Goal: Information Seeking & Learning: Learn about a topic

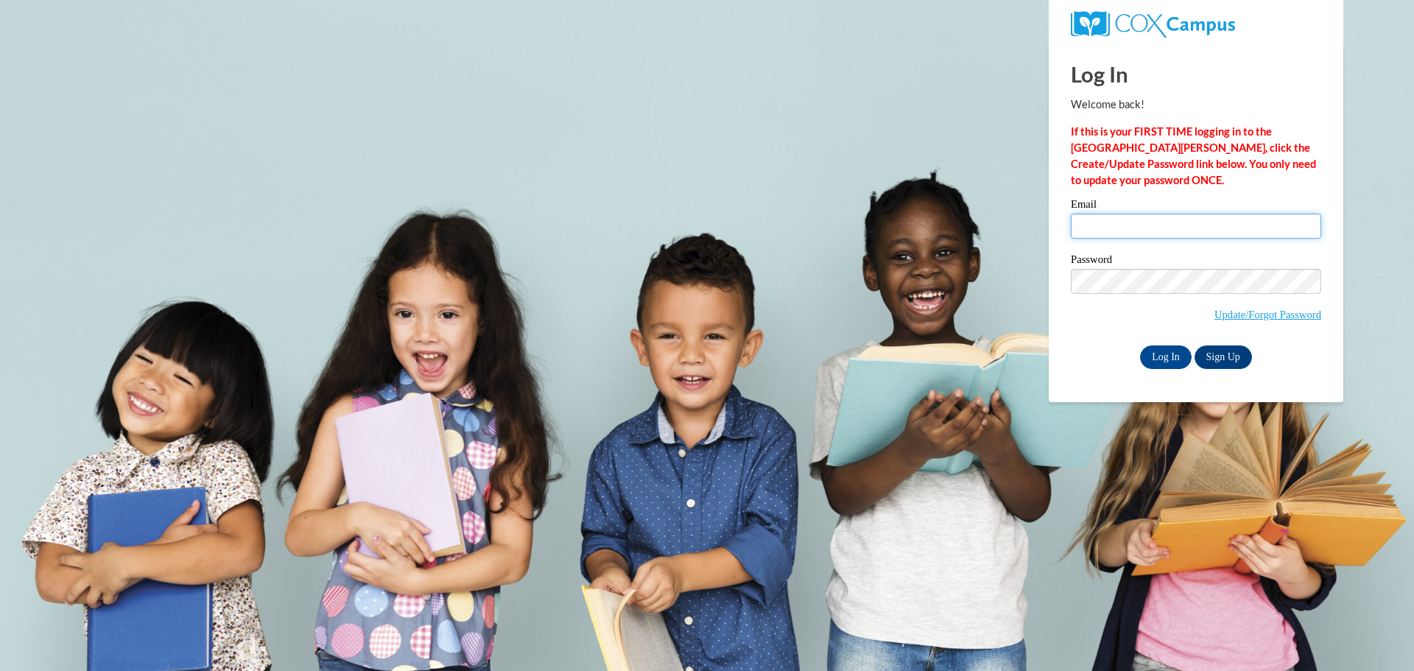
click at [1124, 226] on input "Email" at bounding box center [1196, 226] width 250 height 25
type input "[EMAIL_ADDRESS][DOMAIN_NAME]"
click at [1163, 350] on input "Log In" at bounding box center [1166, 357] width 52 height 24
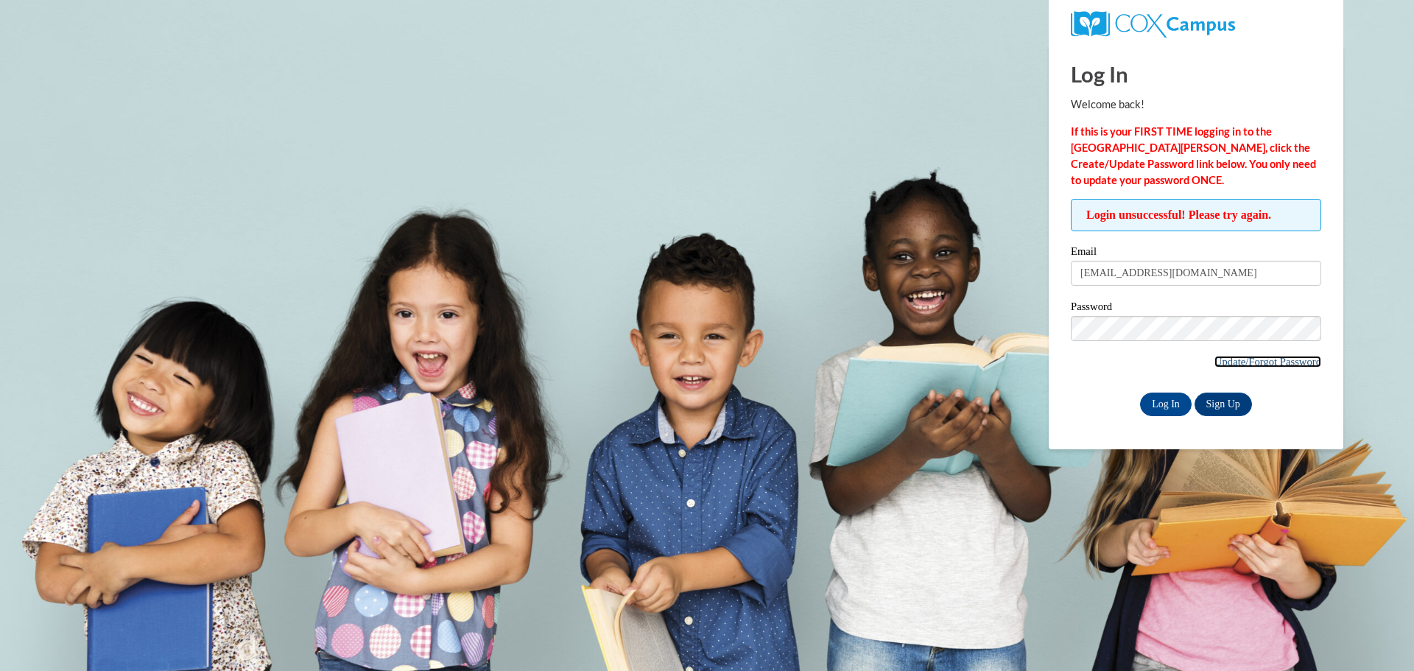
click at [1264, 356] on link "Update/Forgot Password" at bounding box center [1267, 362] width 107 height 12
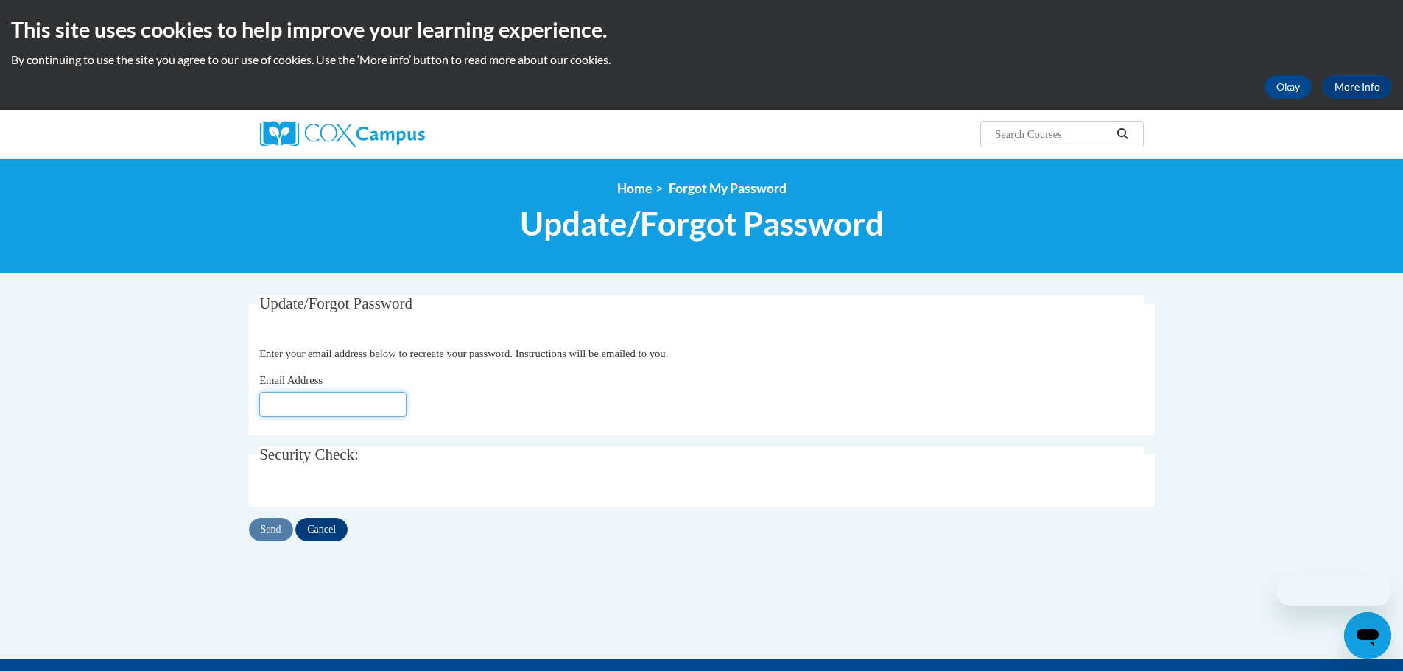
click at [296, 401] on input "Email Address" at bounding box center [332, 404] width 147 height 25
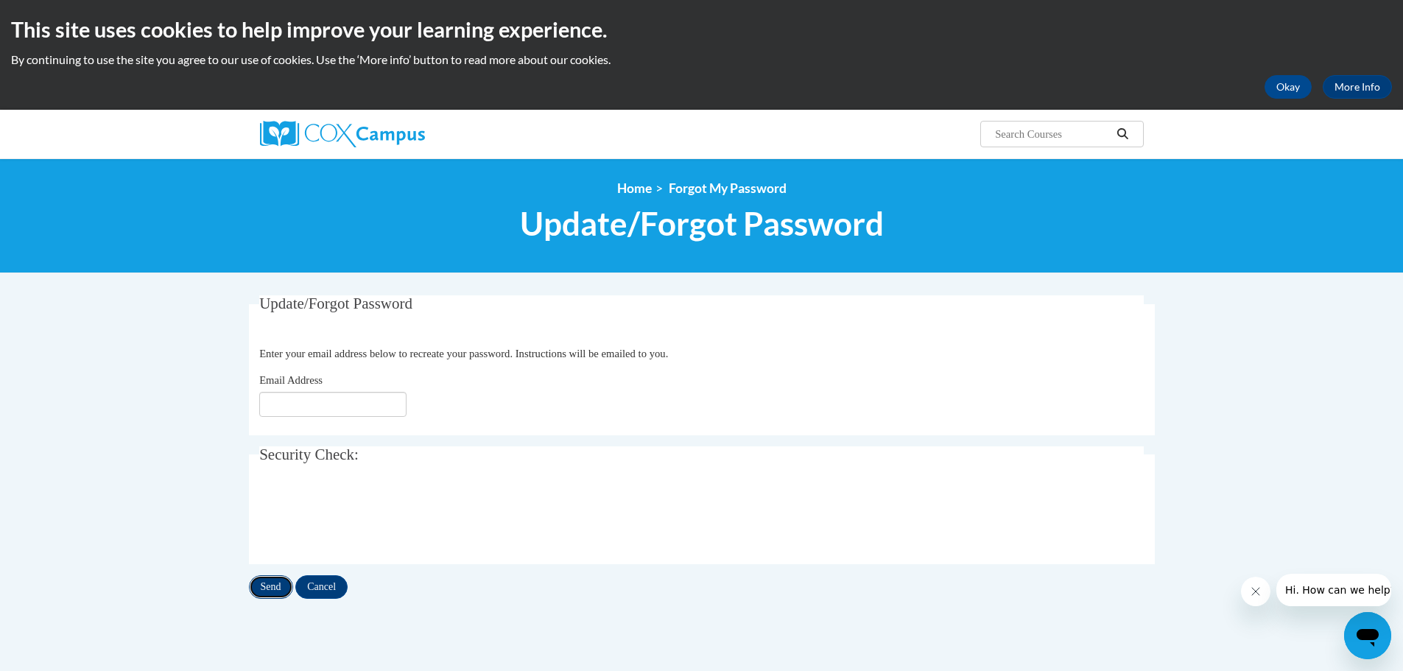
click at [268, 589] on input "Send" at bounding box center [271, 587] width 44 height 24
click at [362, 406] on input "Email Address" at bounding box center [332, 404] width 147 height 25
type input "[EMAIL_ADDRESS][DOMAIN_NAME]"
click at [280, 575] on input "Send" at bounding box center [271, 587] width 44 height 24
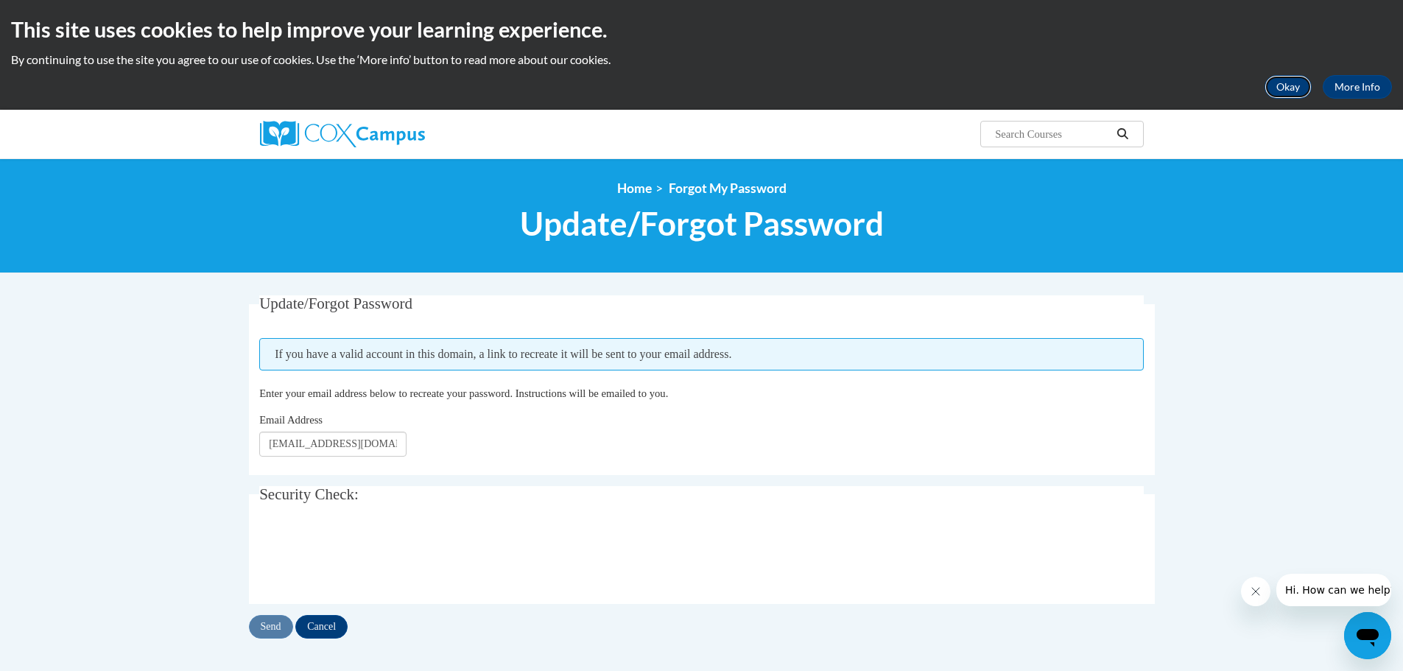
click at [1283, 90] on button "Okay" at bounding box center [1287, 87] width 47 height 24
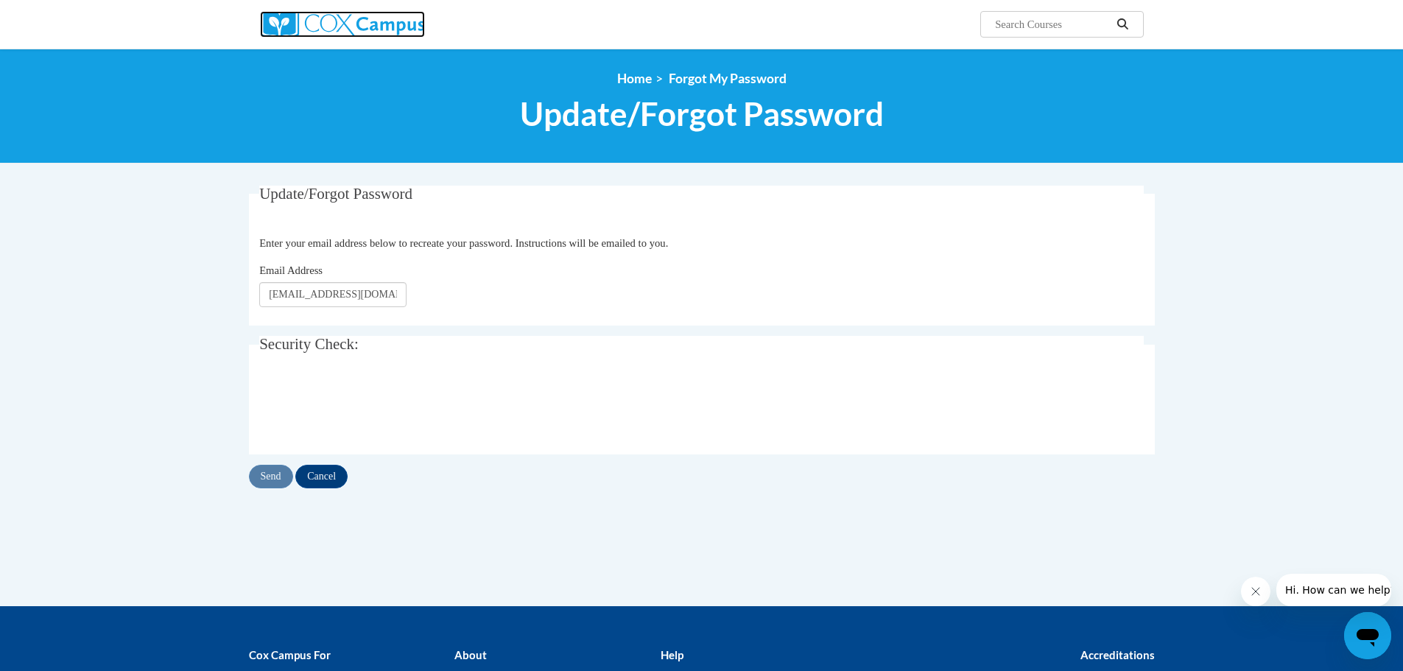
click at [276, 24] on img at bounding box center [342, 24] width 165 height 27
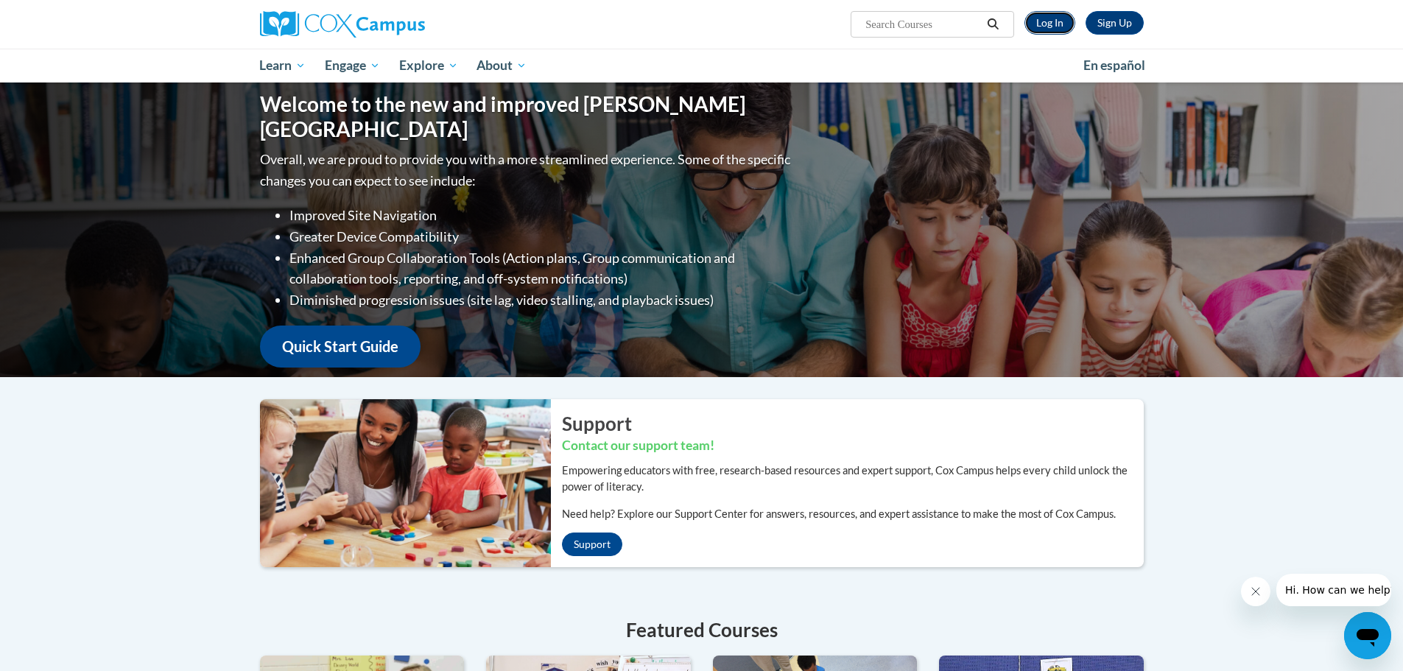
click at [1049, 22] on link "Log In" at bounding box center [1049, 23] width 51 height 24
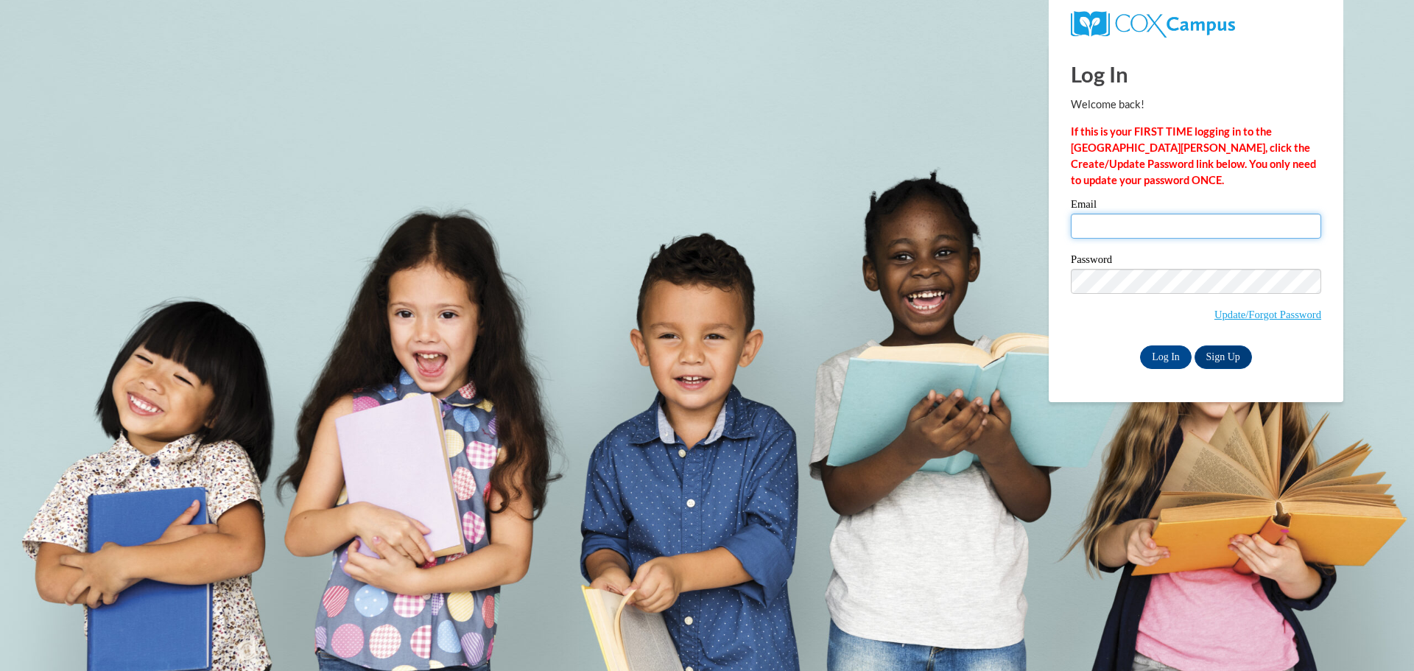
click at [1126, 216] on input "Email" at bounding box center [1196, 226] width 250 height 25
type input "klipe1990@gmail.com"
click at [1140, 345] on input "Log In" at bounding box center [1166, 357] width 52 height 24
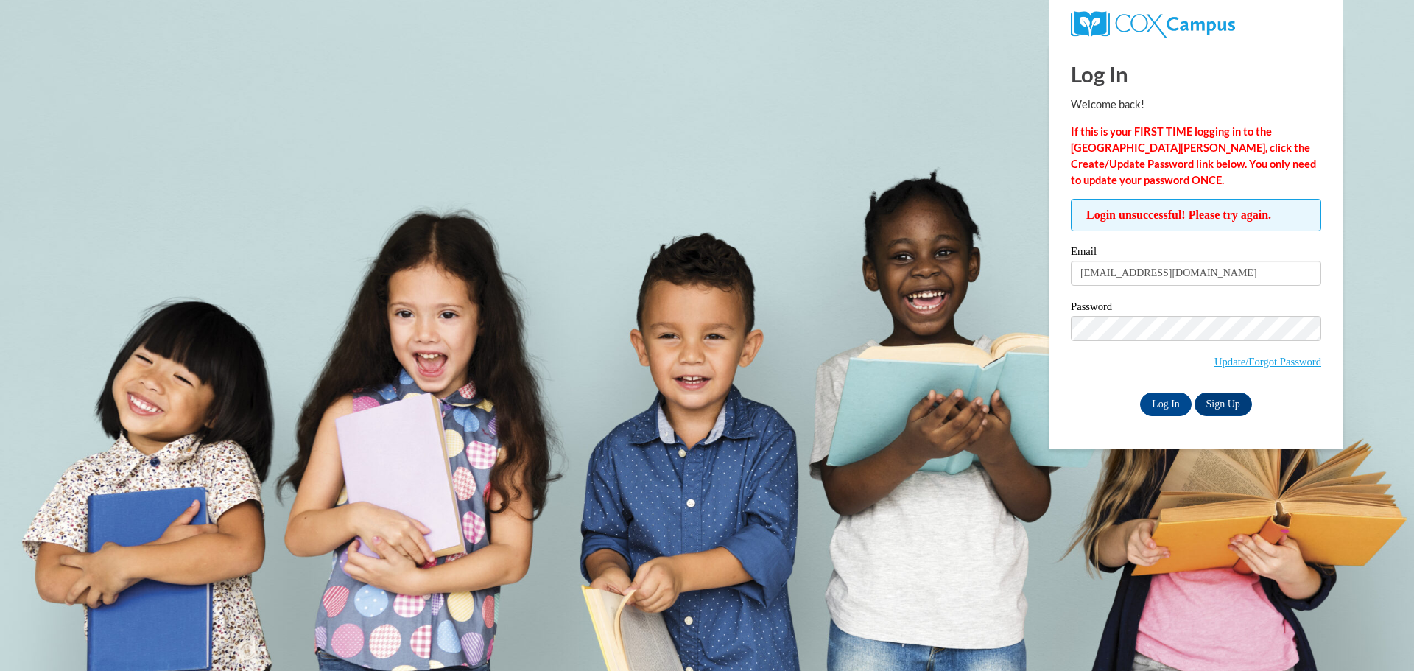
click at [1116, 378] on div "Password Update/Forgot Password" at bounding box center [1196, 344] width 250 height 87
click at [1140, 392] on input "Log In" at bounding box center [1166, 404] width 52 height 24
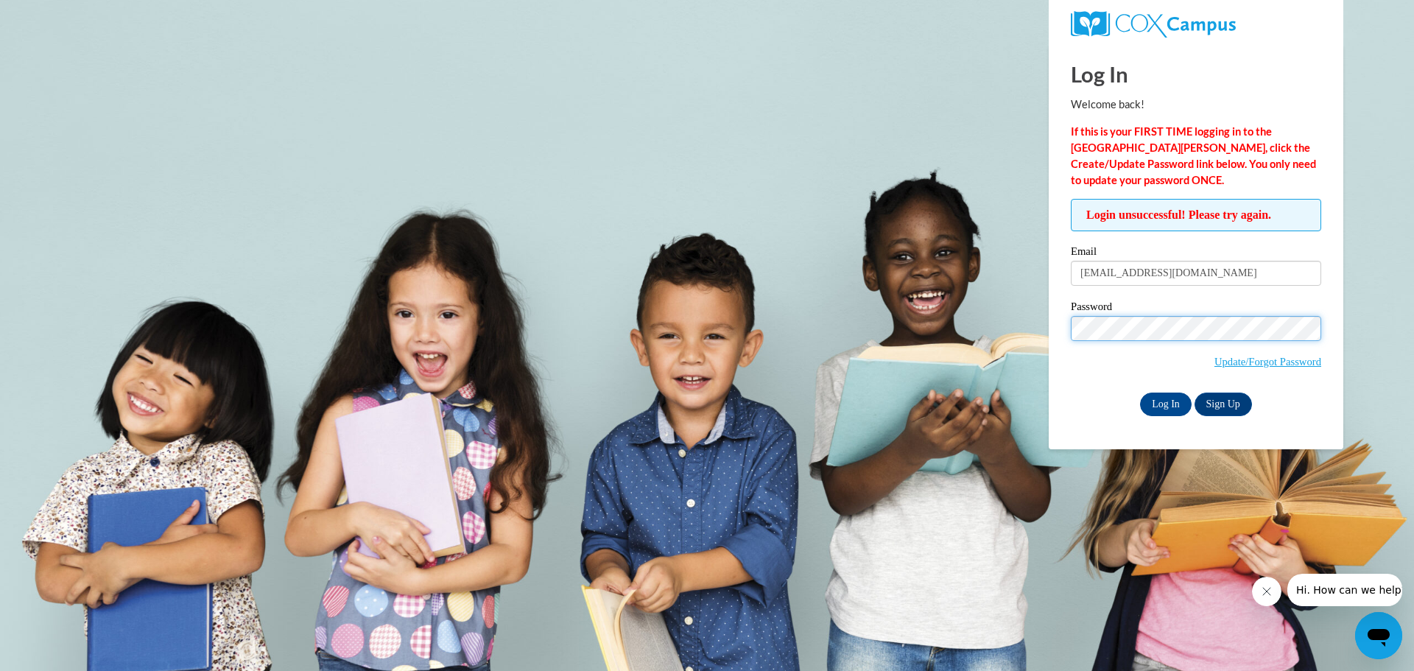
click at [1140, 392] on input "Log In" at bounding box center [1166, 404] width 52 height 24
click at [1267, 356] on link "Update/Forgot Password" at bounding box center [1267, 362] width 107 height 12
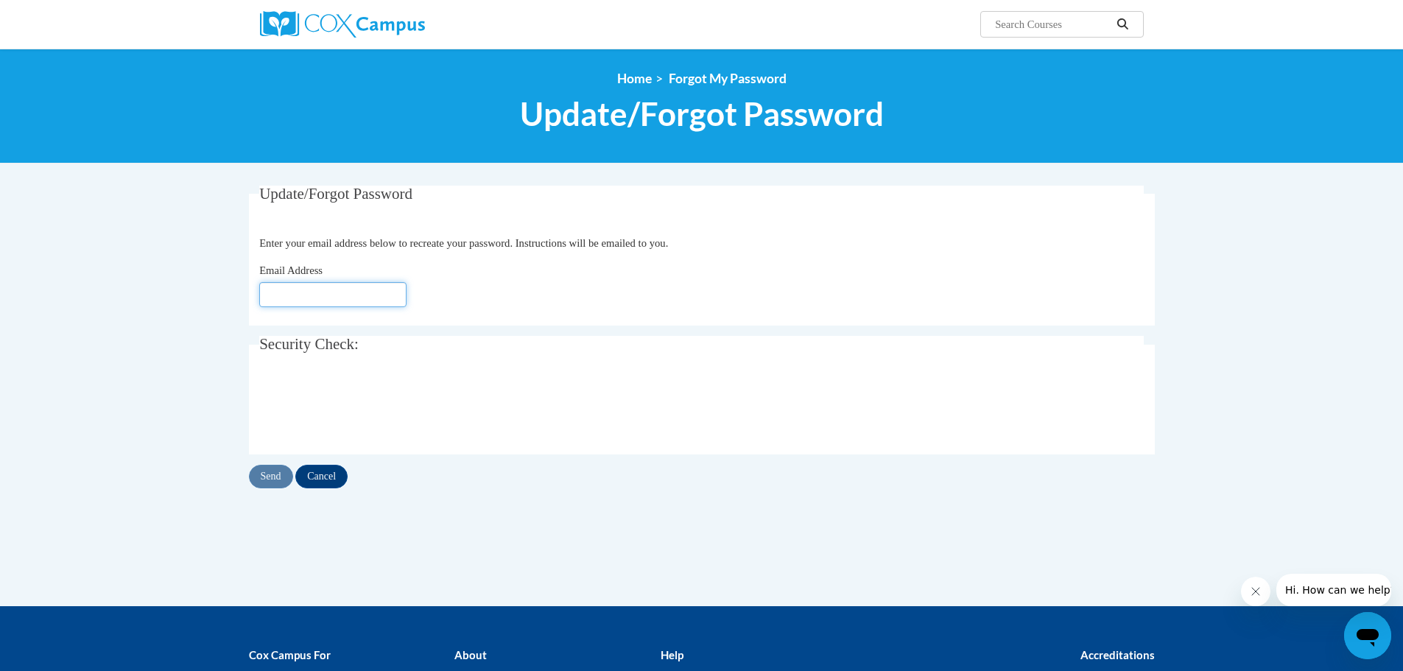
click at [288, 300] on input "Email Address" at bounding box center [332, 294] width 147 height 25
type input "klipe1990@gmail.com"
drag, startPoint x: 272, startPoint y: 476, endPoint x: 262, endPoint y: 445, distance: 32.6
click at [270, 474] on input "Send" at bounding box center [271, 477] width 44 height 24
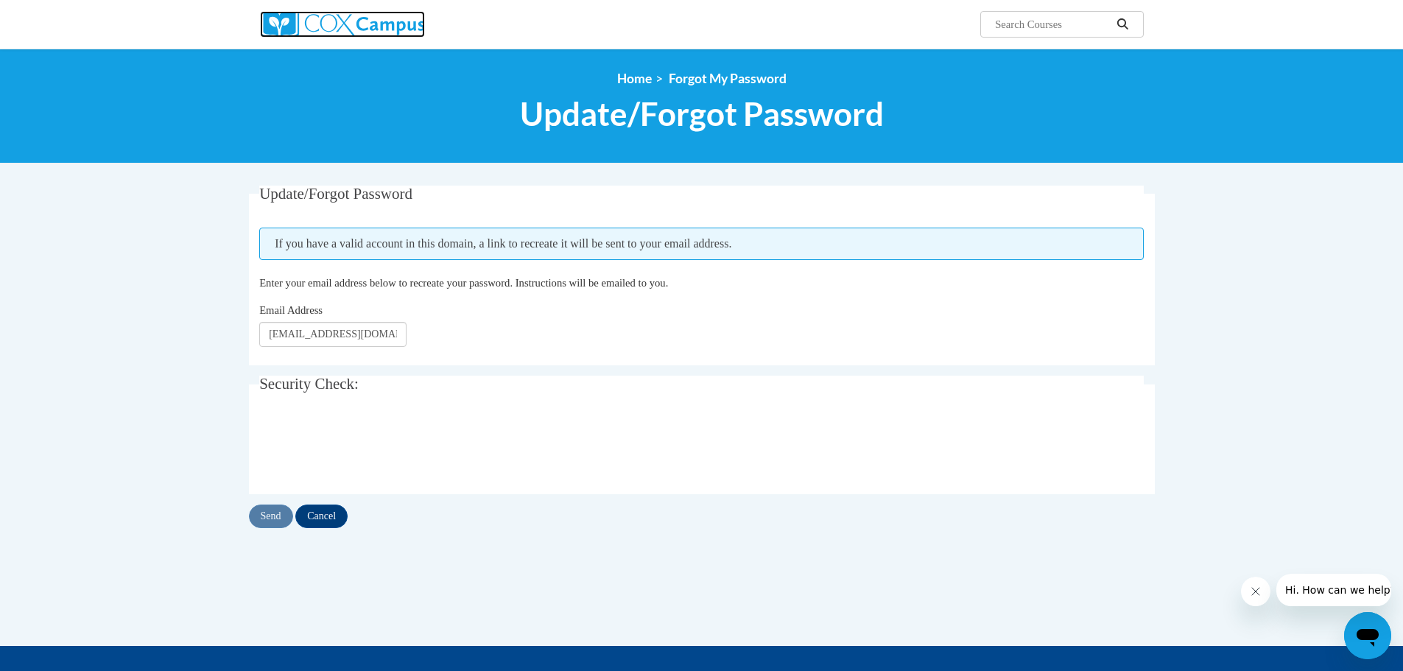
drag, startPoint x: 366, startPoint y: 14, endPoint x: 357, endPoint y: 22, distance: 12.0
click at [365, 14] on img at bounding box center [342, 24] width 165 height 27
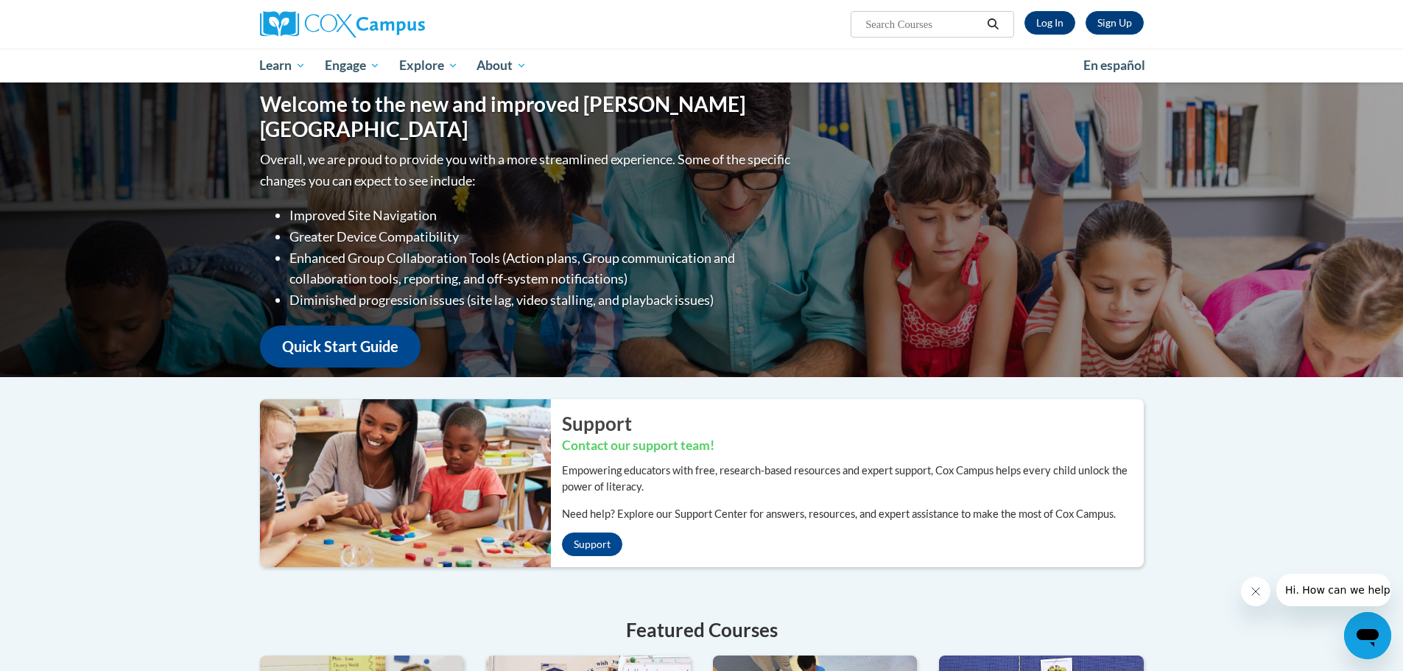
click at [1020, 18] on div "Sign Up Log In" at bounding box center [1079, 23] width 130 height 24
click at [1044, 27] on link "Log In" at bounding box center [1049, 23] width 51 height 24
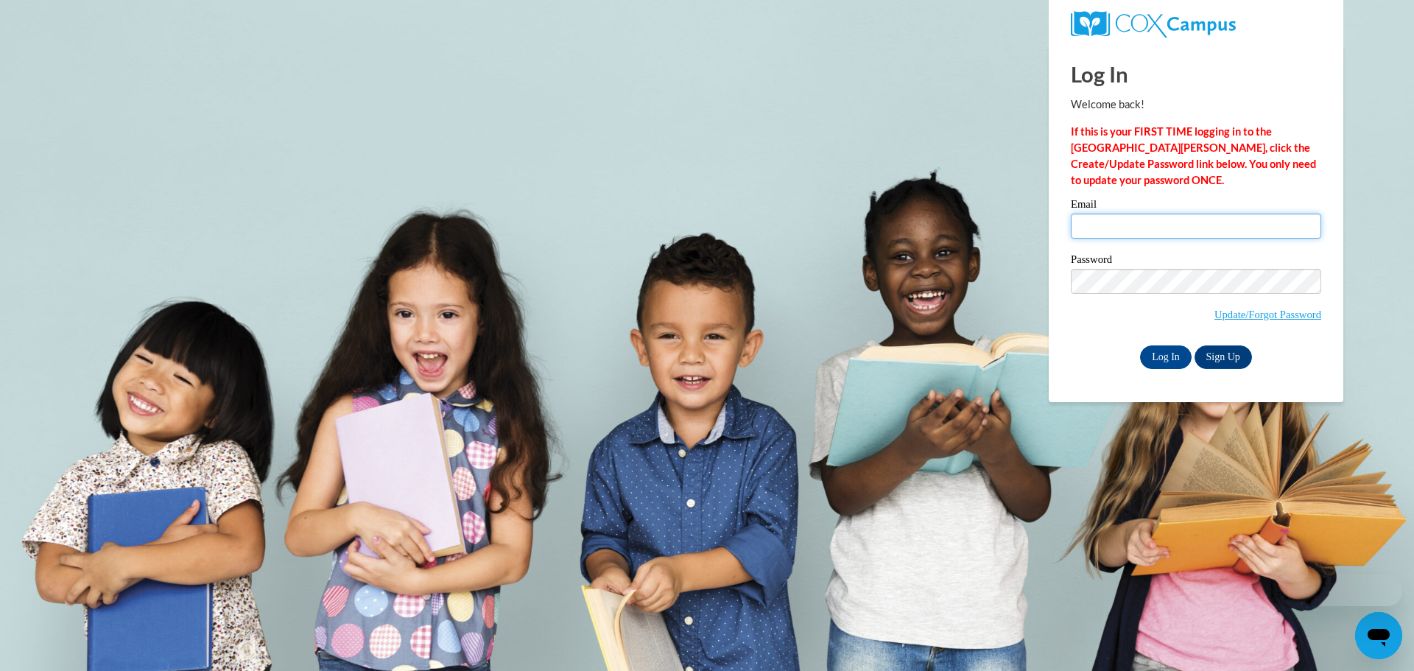
click at [1155, 225] on input "Email" at bounding box center [1196, 226] width 250 height 25
type input "[EMAIL_ADDRESS][DOMAIN_NAME]"
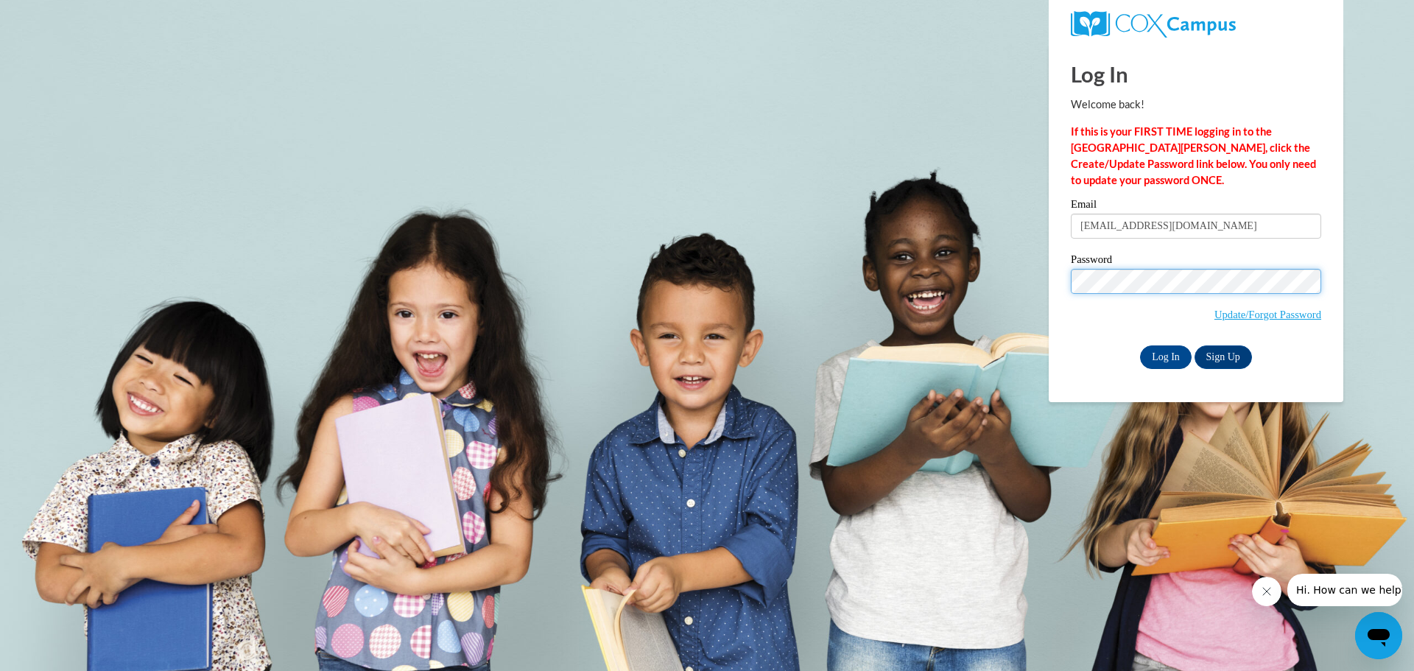
click at [1140, 345] on input "Log In" at bounding box center [1166, 357] width 52 height 24
click at [1103, 332] on div "Password Update/Forgot Password" at bounding box center [1196, 297] width 250 height 87
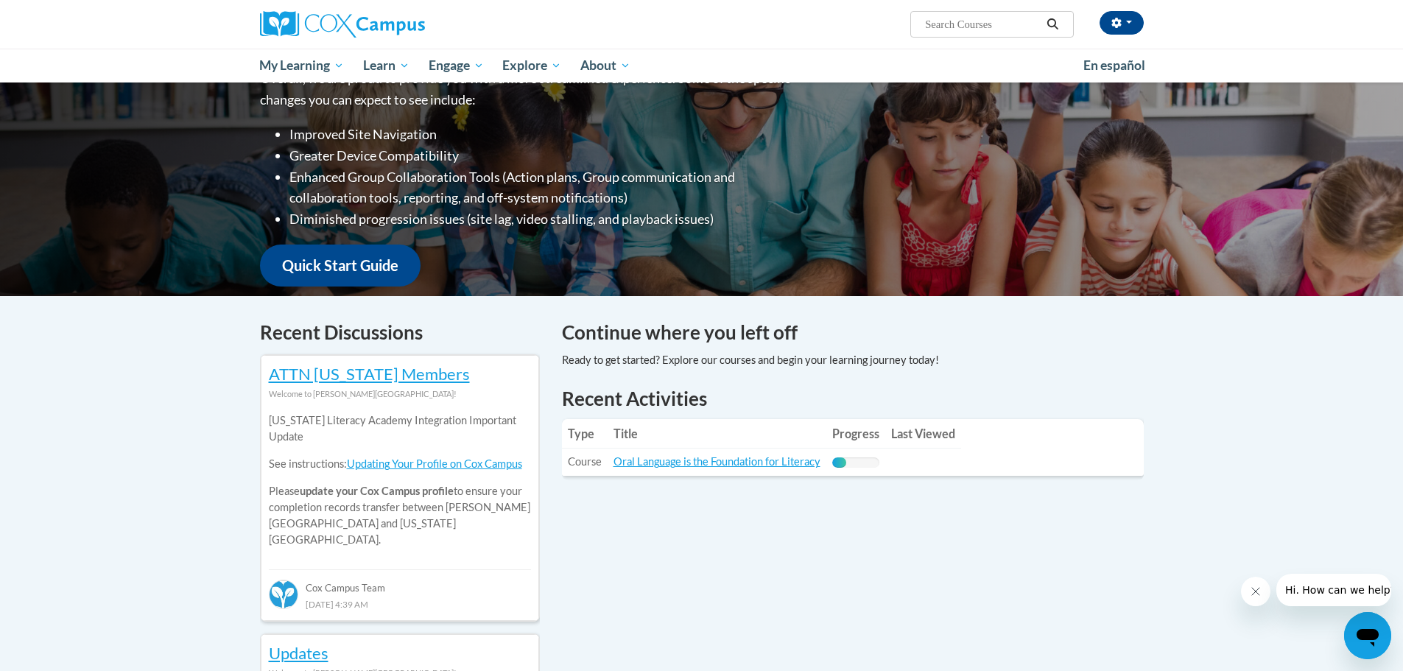
scroll to position [295, 0]
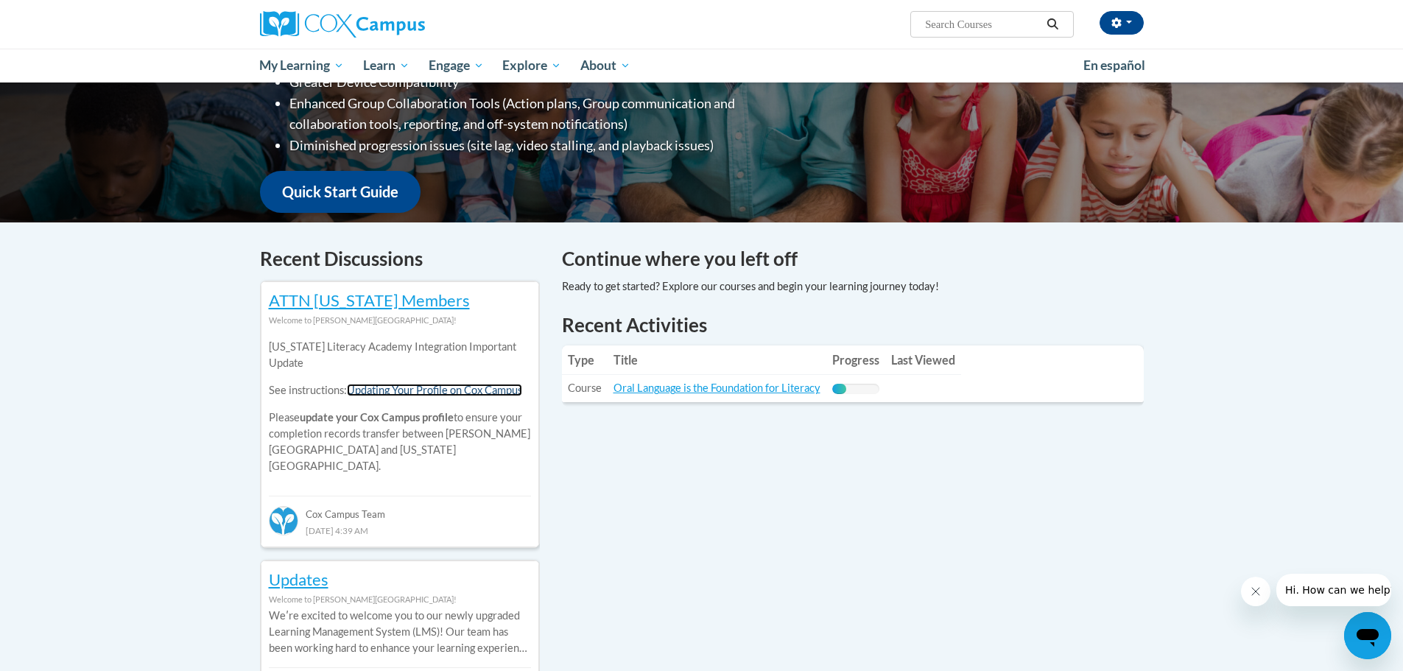
click at [451, 390] on link "Updating Your Profile on Cox Campus" at bounding box center [434, 390] width 175 height 13
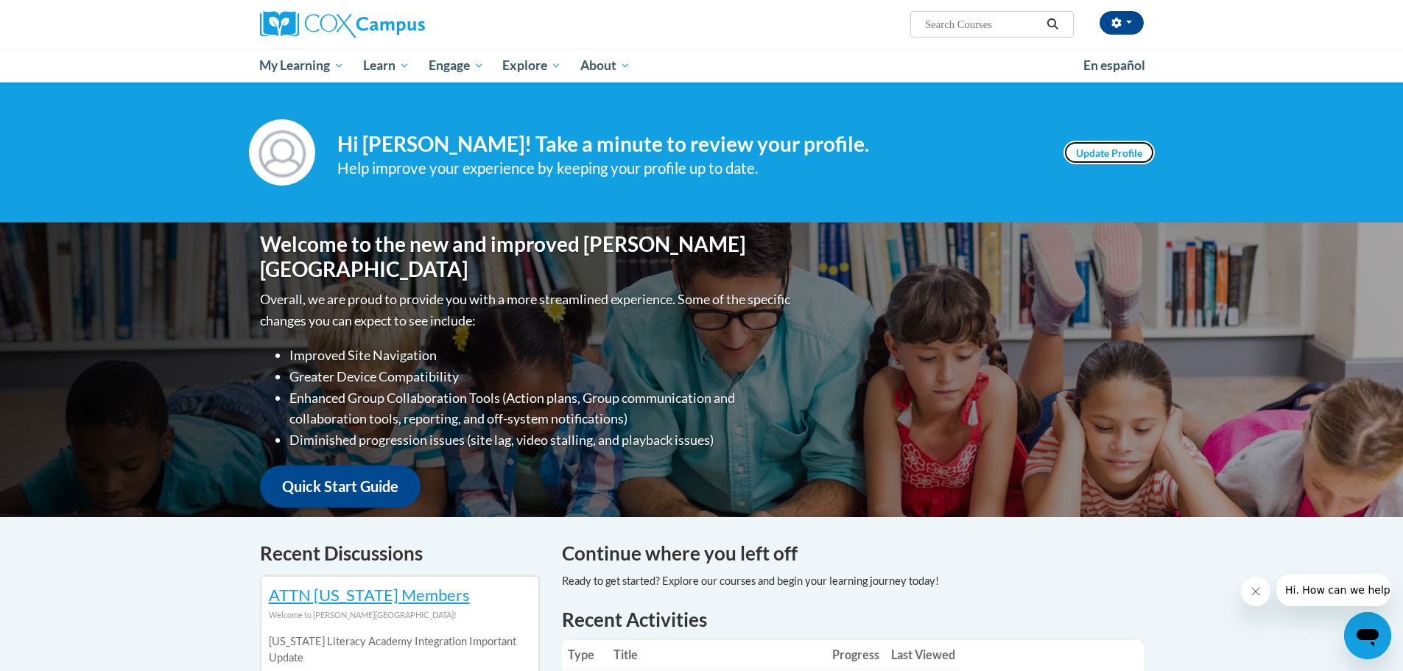
click at [1119, 145] on link "Update Profile" at bounding box center [1108, 153] width 91 height 24
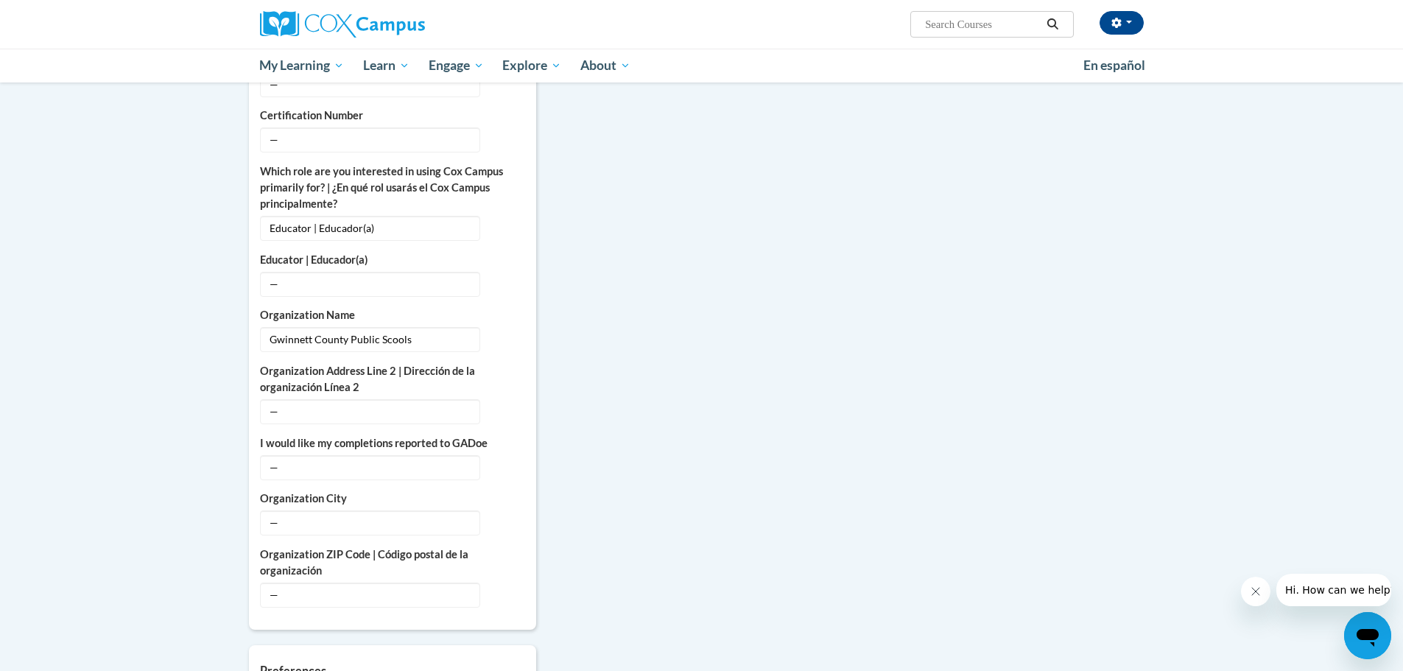
scroll to position [884, 0]
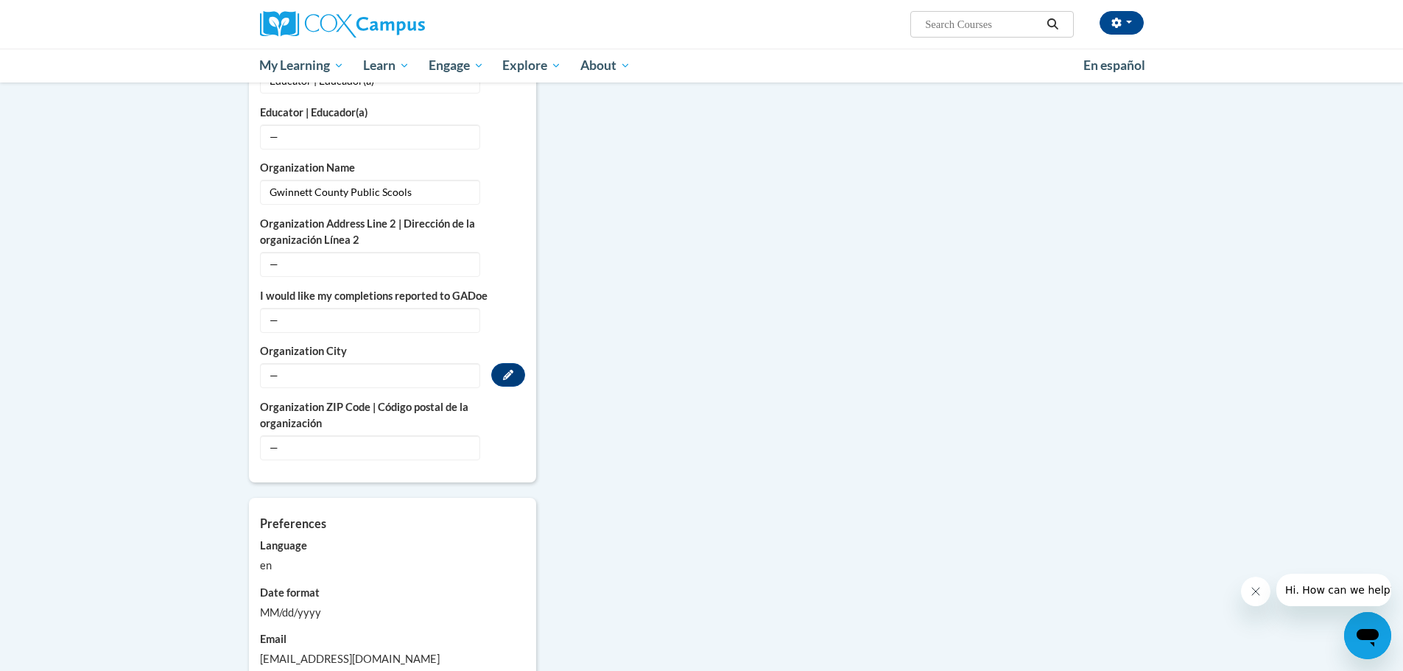
click at [331, 363] on span "—" at bounding box center [370, 375] width 220 height 25
click at [317, 363] on span "—" at bounding box center [370, 375] width 220 height 25
click at [515, 363] on button "Edit" at bounding box center [508, 375] width 34 height 24
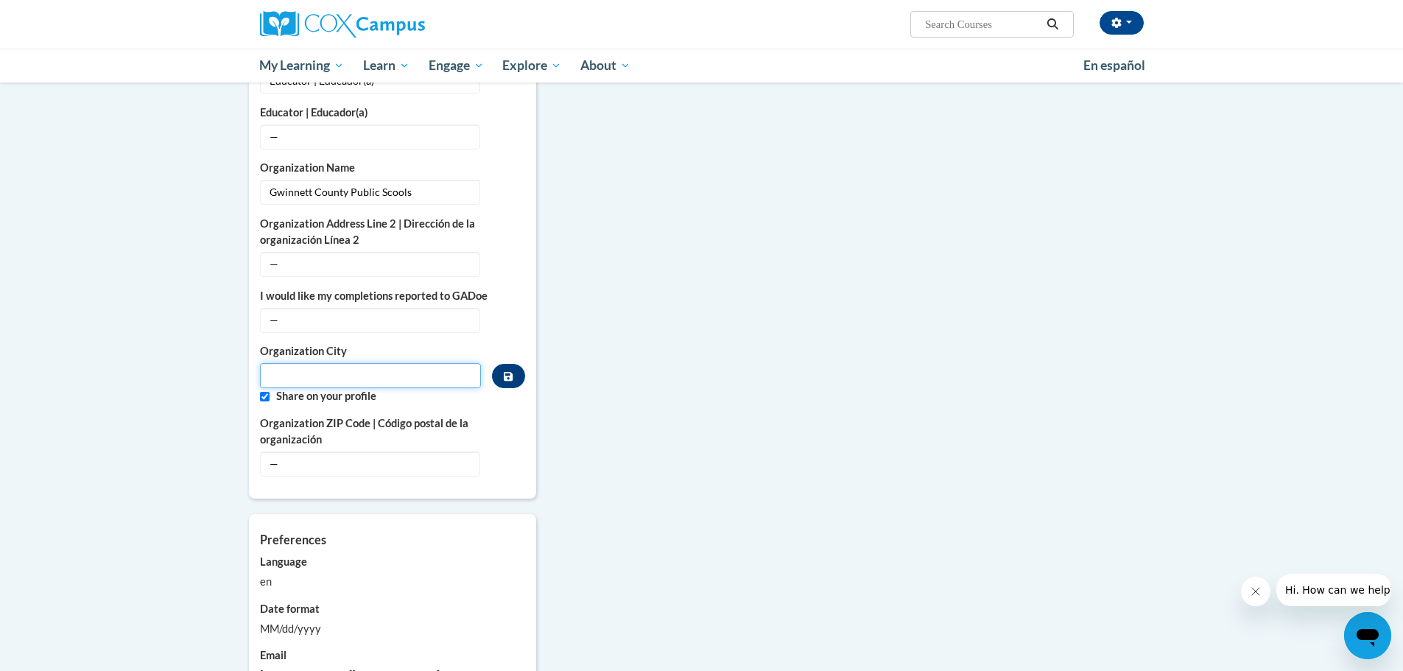
click at [364, 364] on input "Metadata input" at bounding box center [371, 375] width 222 height 25
type input "Suwanee"
click at [331, 451] on span "—" at bounding box center [370, 463] width 220 height 25
click at [510, 458] on icon "Custom profile fields" at bounding box center [508, 463] width 10 height 10
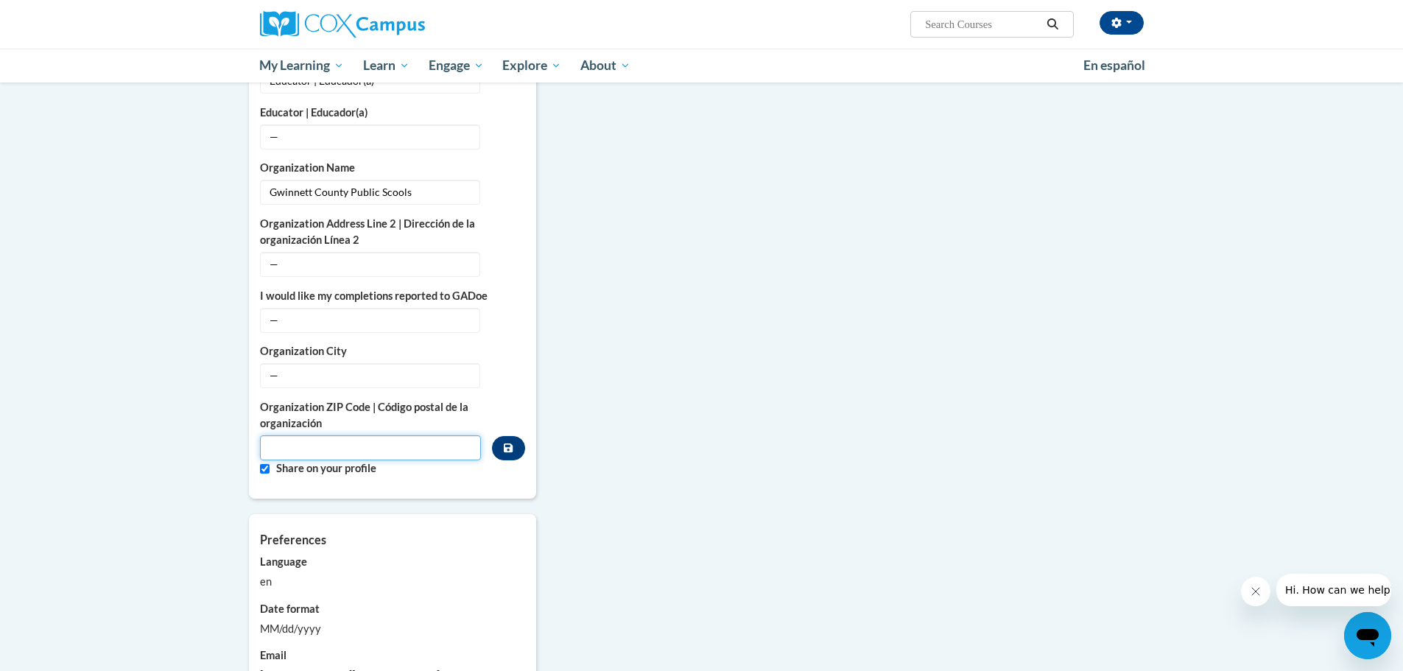
click at [325, 435] on input "Metadata input" at bounding box center [371, 447] width 222 height 25
type input "30024"
drag, startPoint x: 722, startPoint y: 212, endPoint x: 696, endPoint y: 212, distance: 26.5
click at [722, 213] on div "More About Me Click or press to edit any of the profile fields below. Select mu…" at bounding box center [702, 166] width 928 height 1252
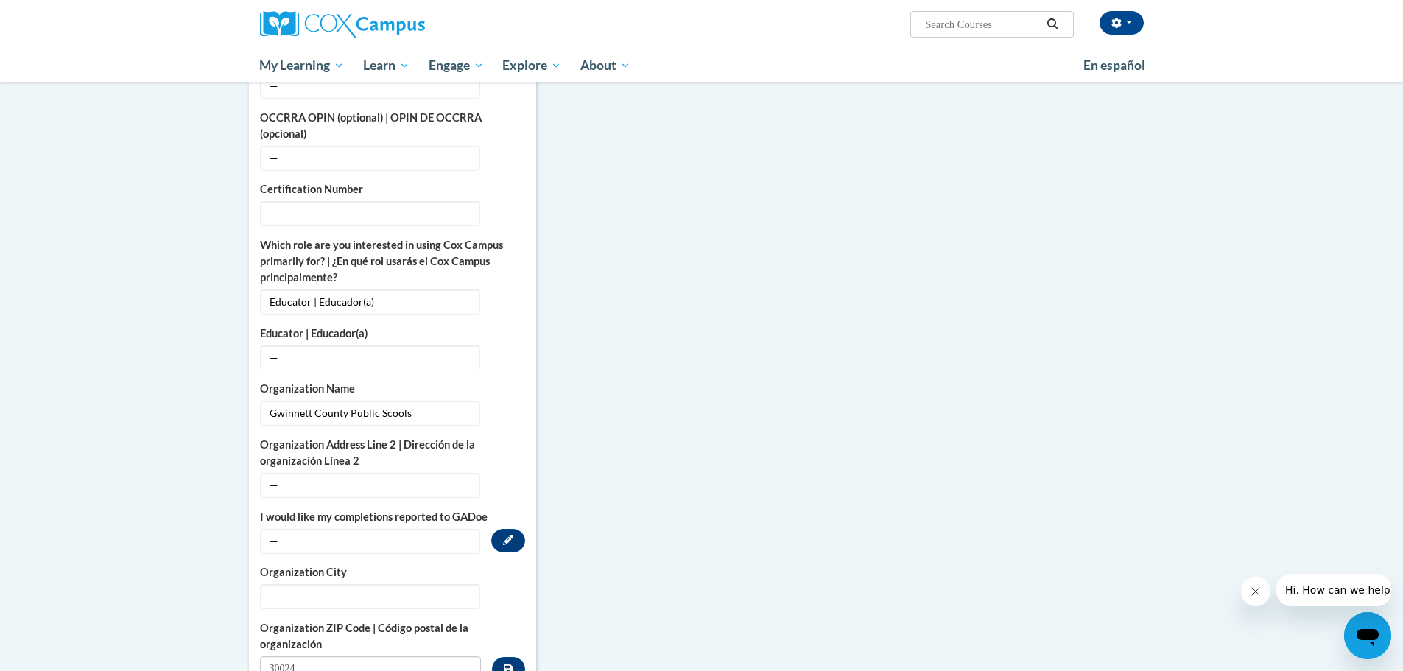
click at [292, 529] on span "—" at bounding box center [370, 541] width 220 height 25
click at [499, 529] on button "Edit" at bounding box center [508, 541] width 34 height 24
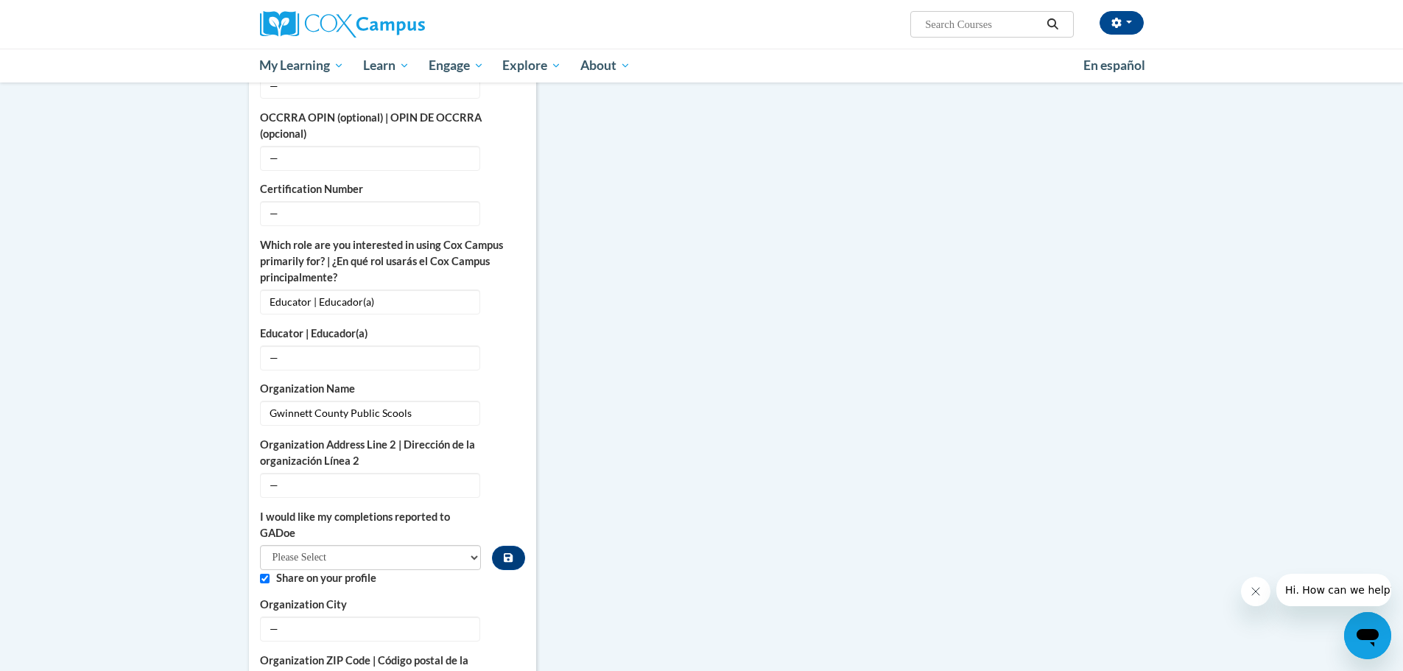
click at [465, 529] on span "I would like my completions reported to GADoe Please Select Yes No" at bounding box center [371, 539] width 222 height 61
click at [463, 545] on select "Please Select Yes No" at bounding box center [371, 557] width 222 height 25
click at [582, 427] on div "More About Me Click or press to edit any of the profile fields below. Select mu…" at bounding box center [702, 395] width 928 height 1268
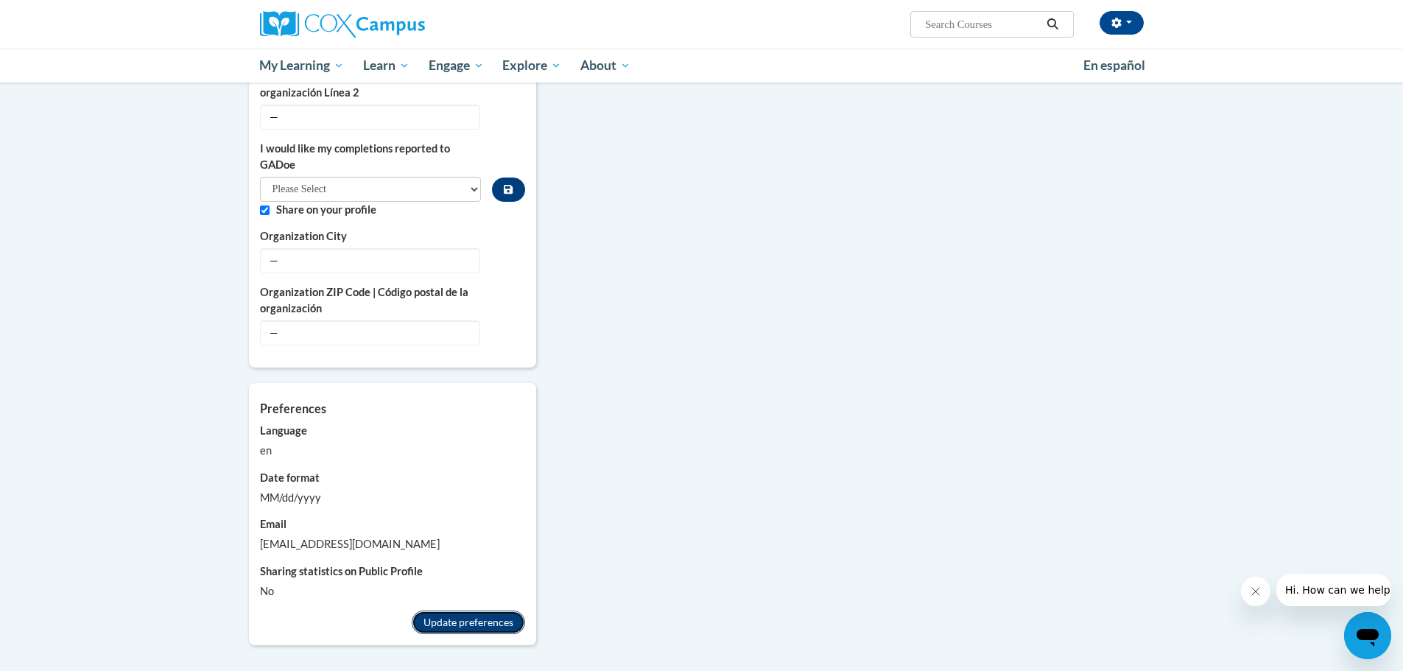
click at [476, 610] on button "Update preferences" at bounding box center [468, 622] width 113 height 24
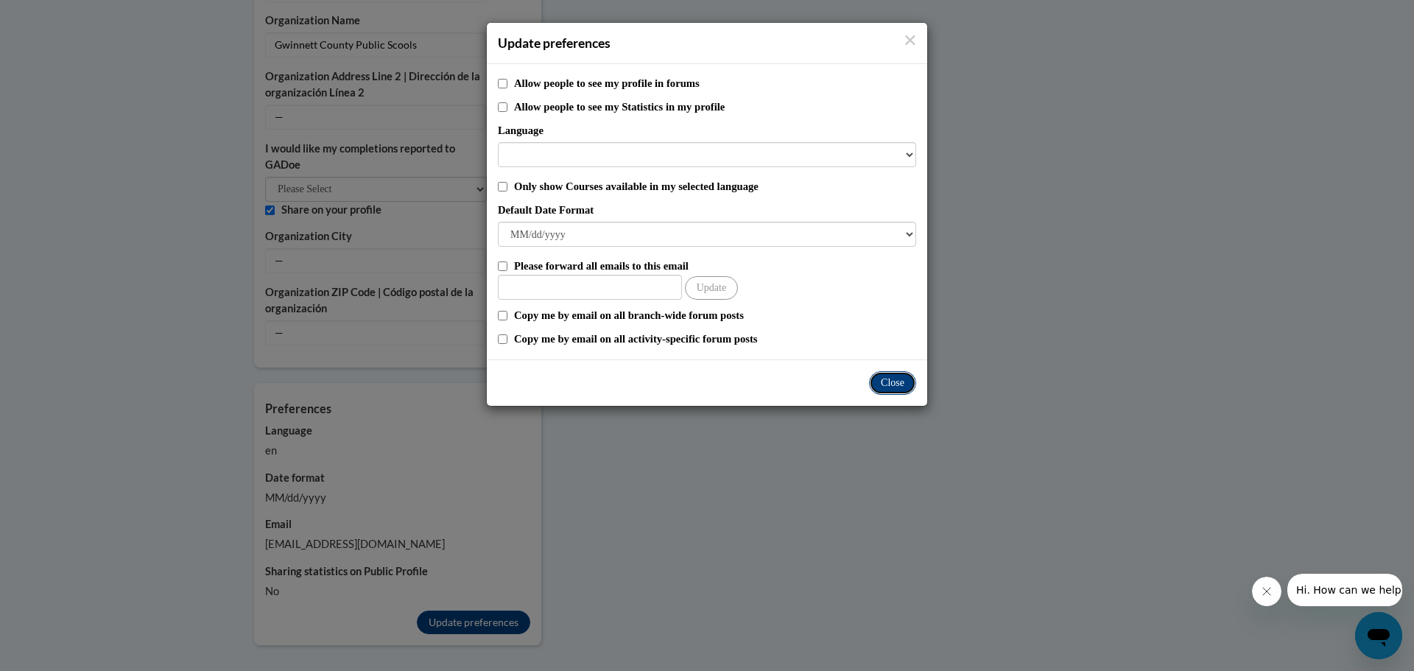
click at [898, 378] on button "Close" at bounding box center [892, 383] width 47 height 24
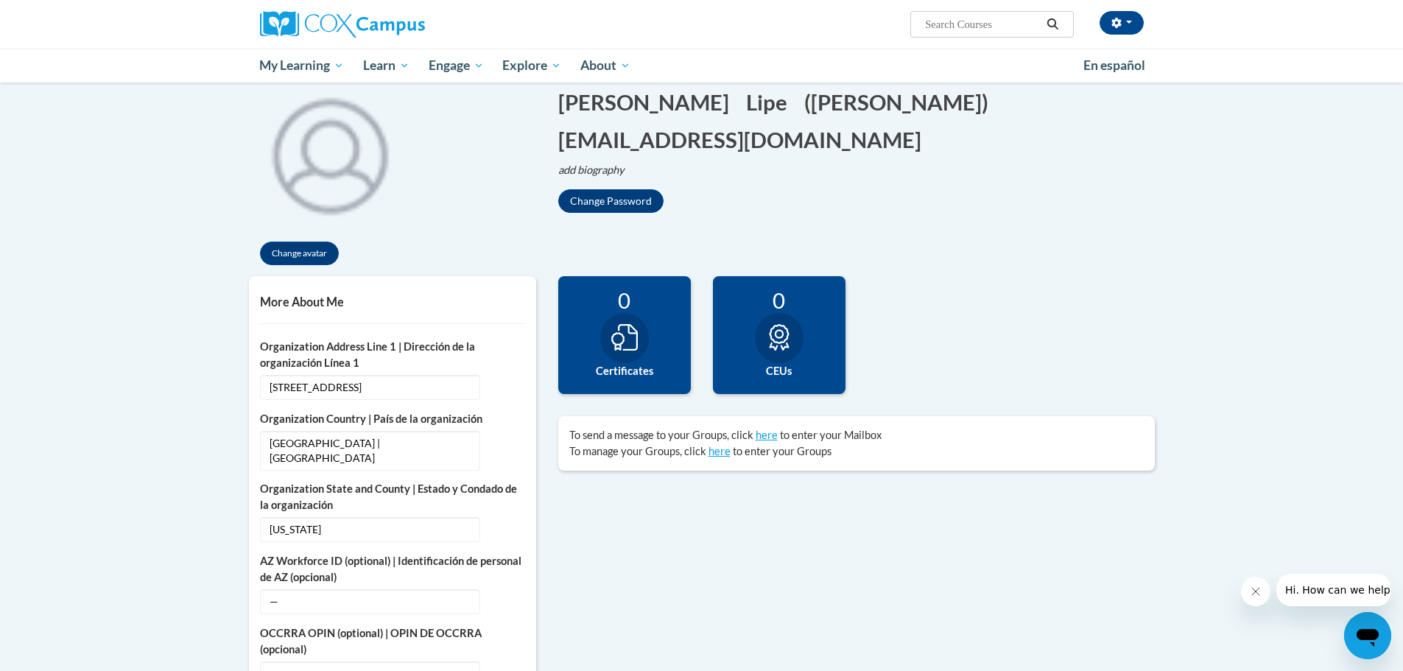
scroll to position [0, 0]
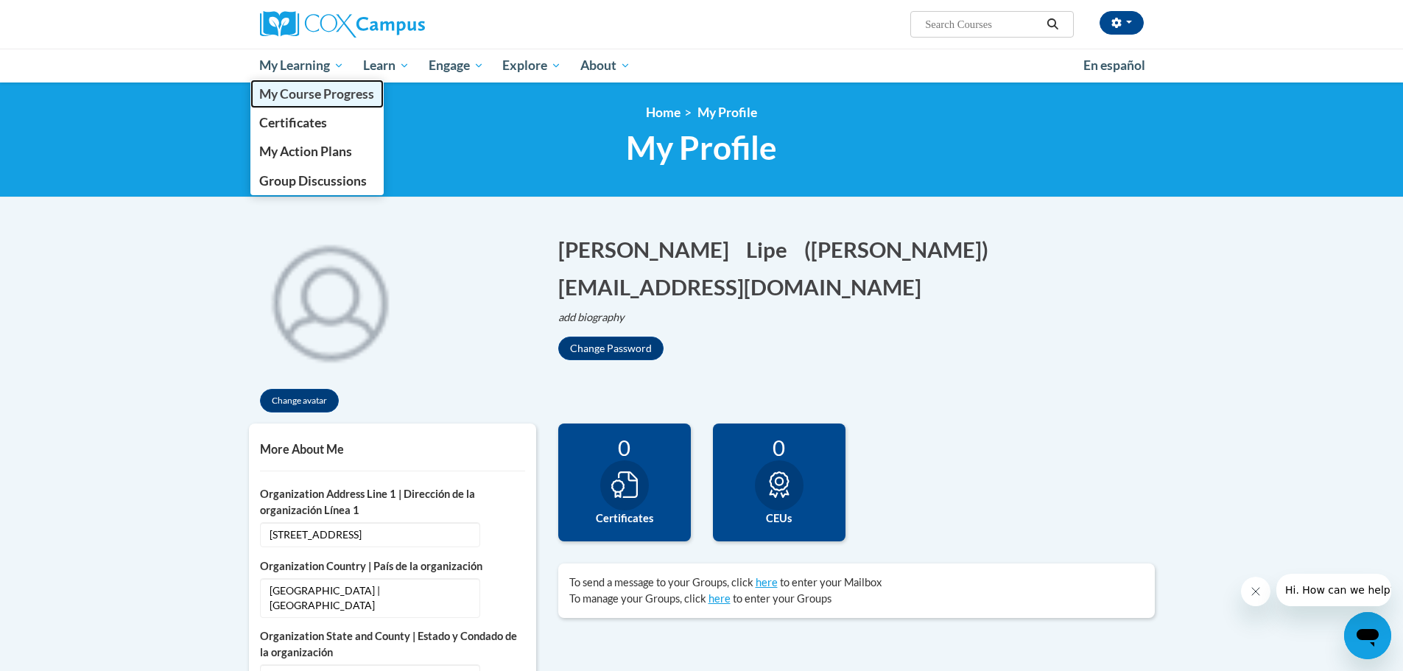
click at [316, 90] on span "My Course Progress" at bounding box center [316, 93] width 115 height 15
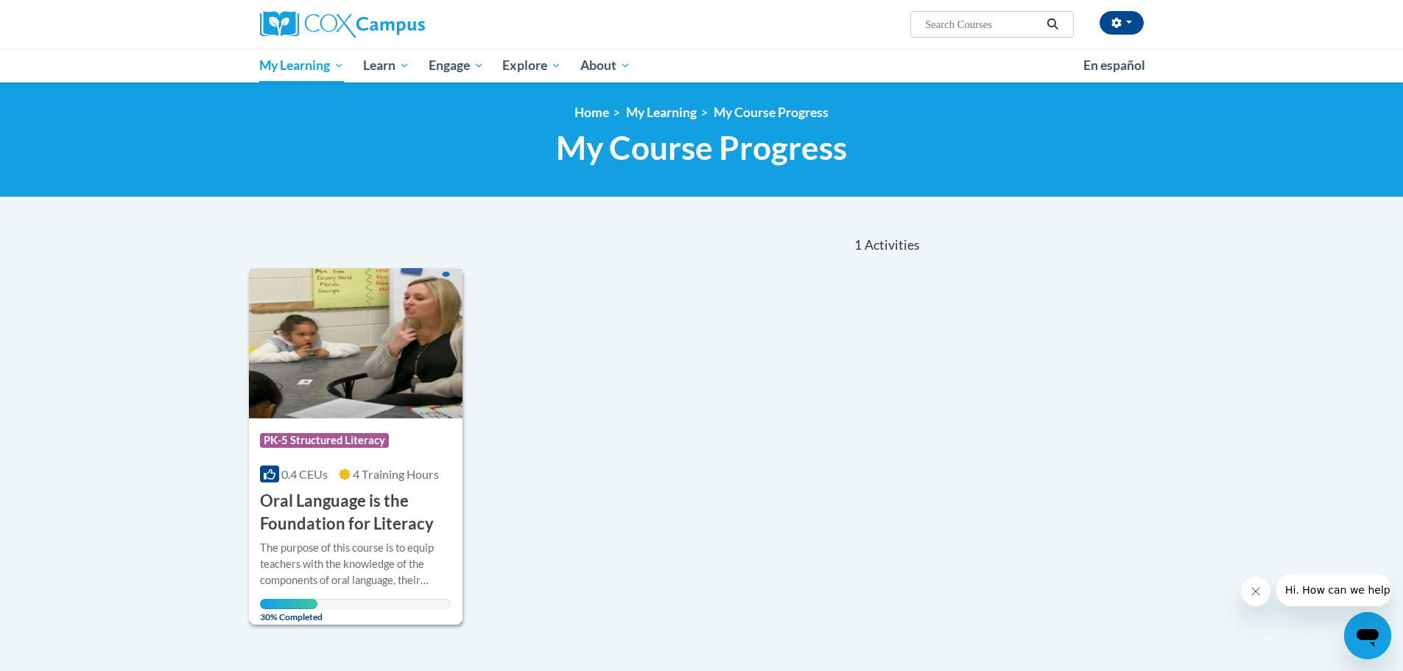
click at [344, 519] on h3 "Oral Language is the Foundation for Literacy" at bounding box center [356, 513] width 192 height 46
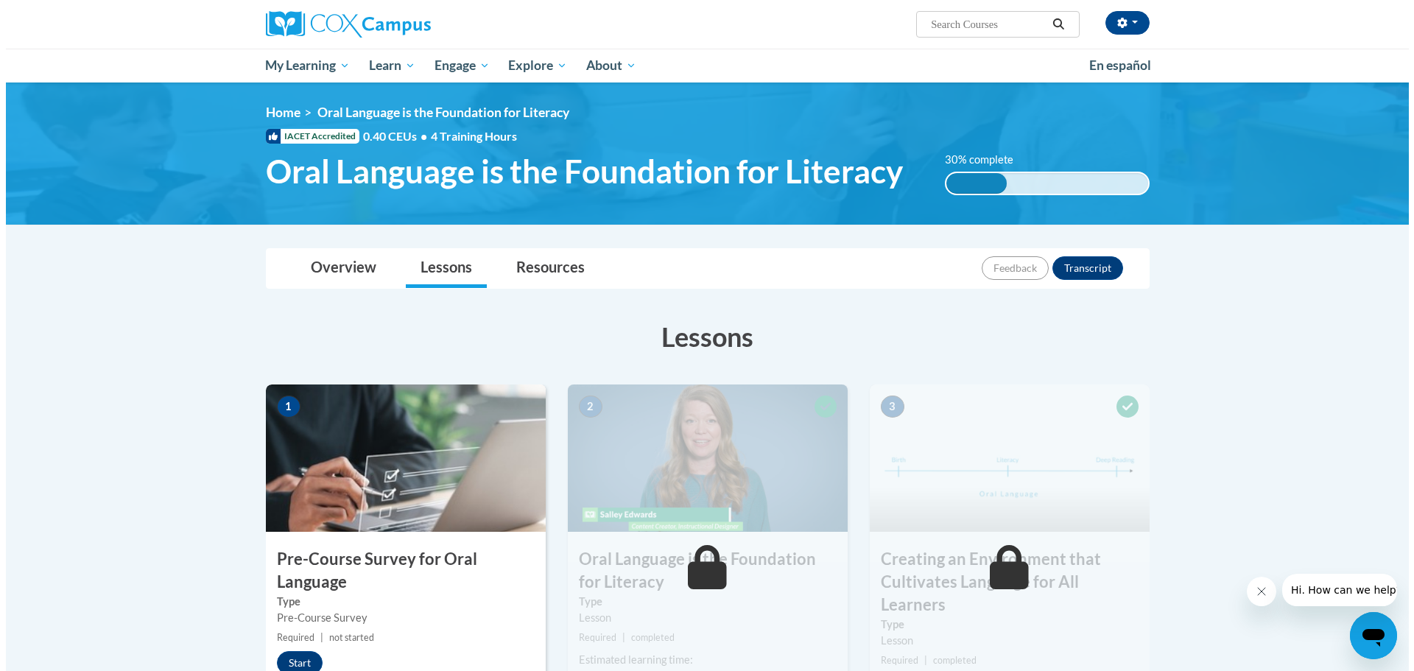
scroll to position [74, 0]
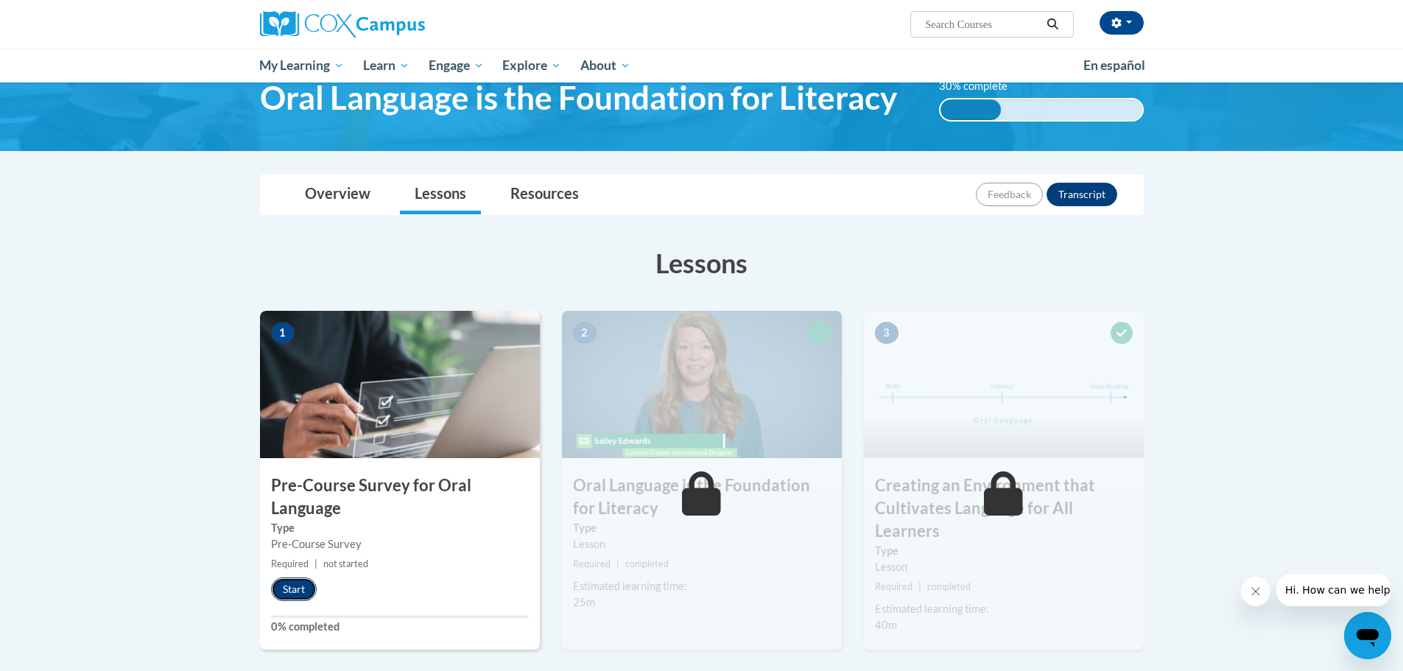
click at [295, 594] on button "Start" at bounding box center [294, 589] width 46 height 24
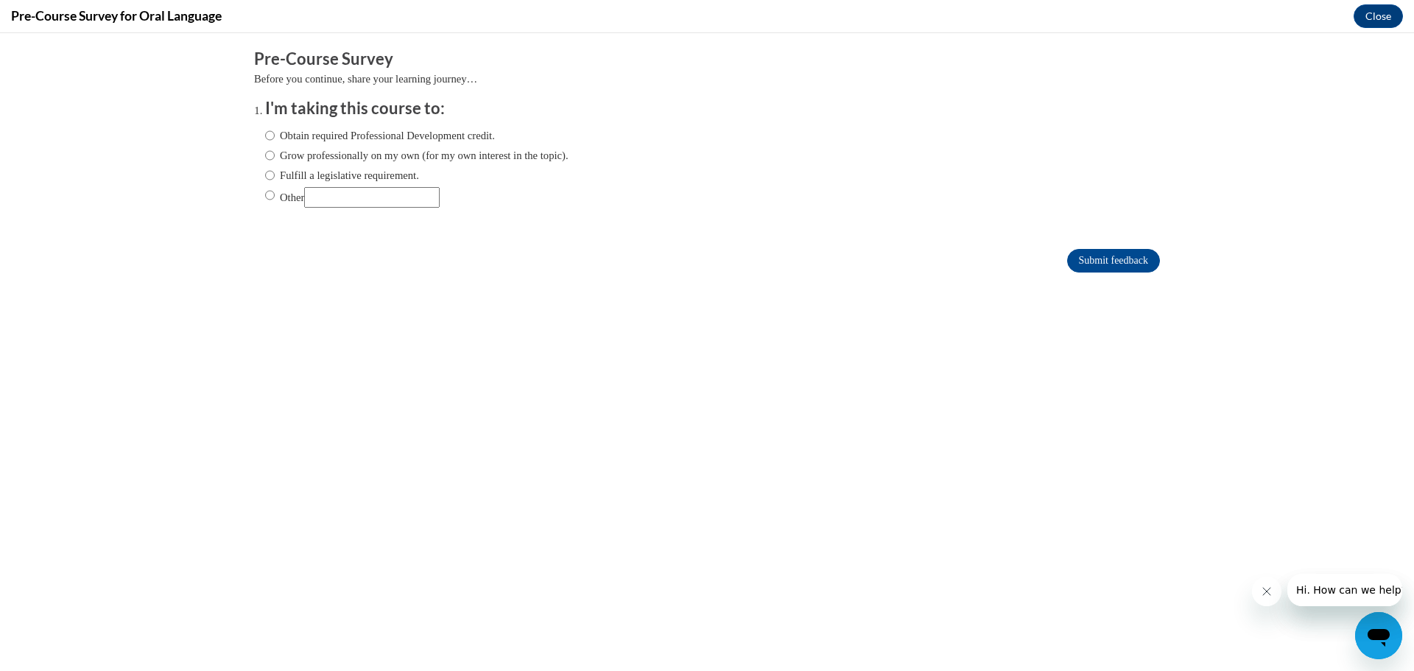
scroll to position [0, 0]
click at [265, 155] on input "Grow professionally on my own (for my own interest in the topic)." at bounding box center [270, 155] width 10 height 16
radio input "true"
click at [1105, 258] on input "Submit feedback" at bounding box center [1113, 261] width 93 height 24
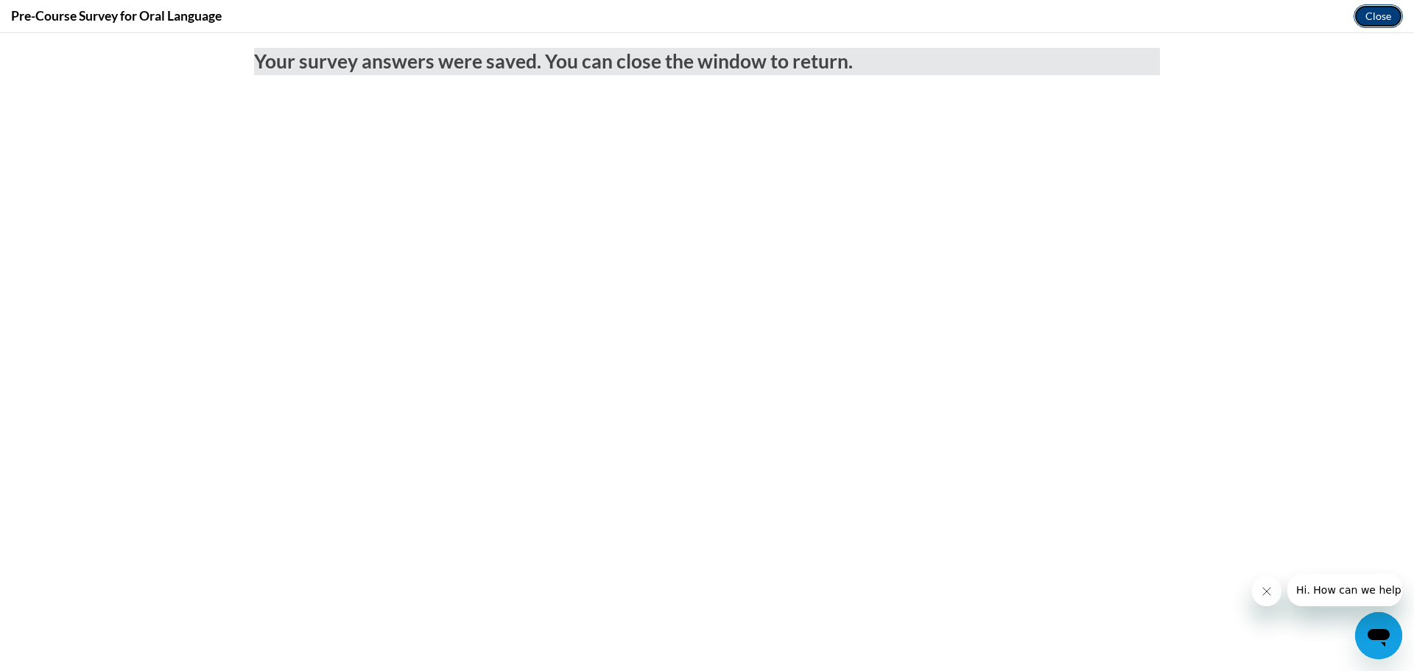
click at [1379, 18] on button "Close" at bounding box center [1377, 16] width 49 height 24
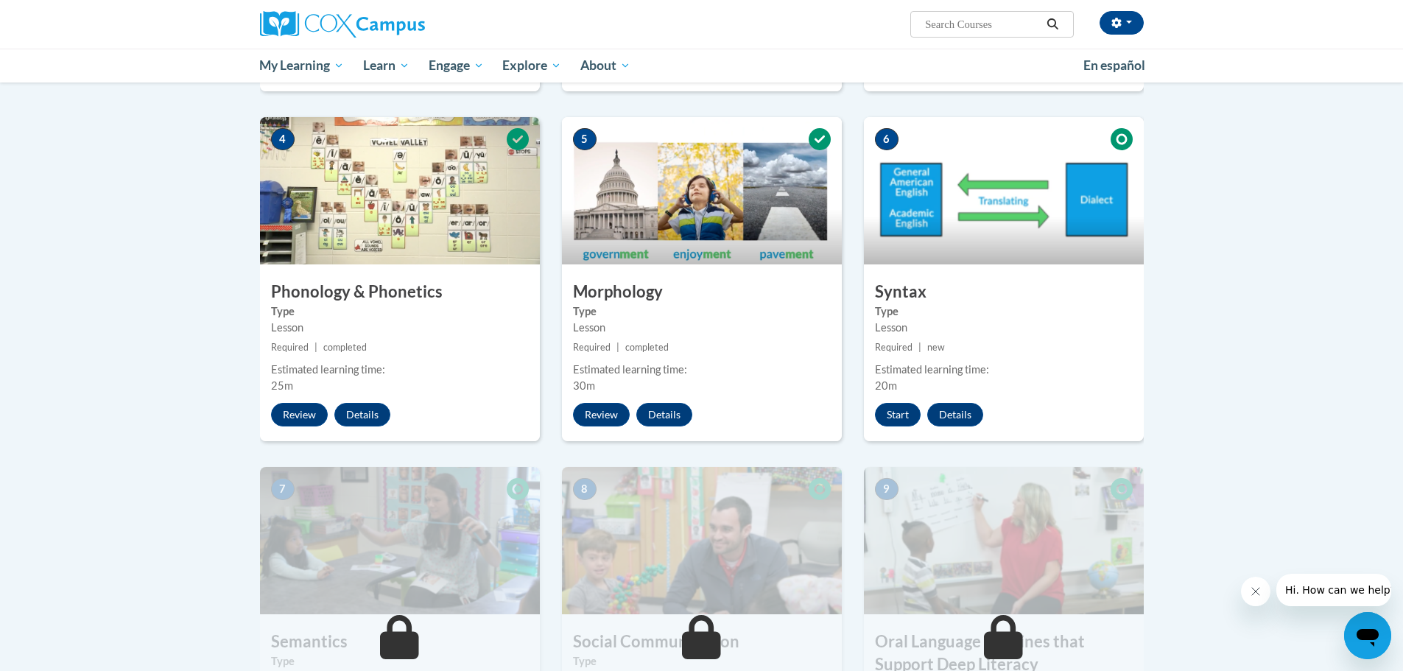
scroll to position [736, 0]
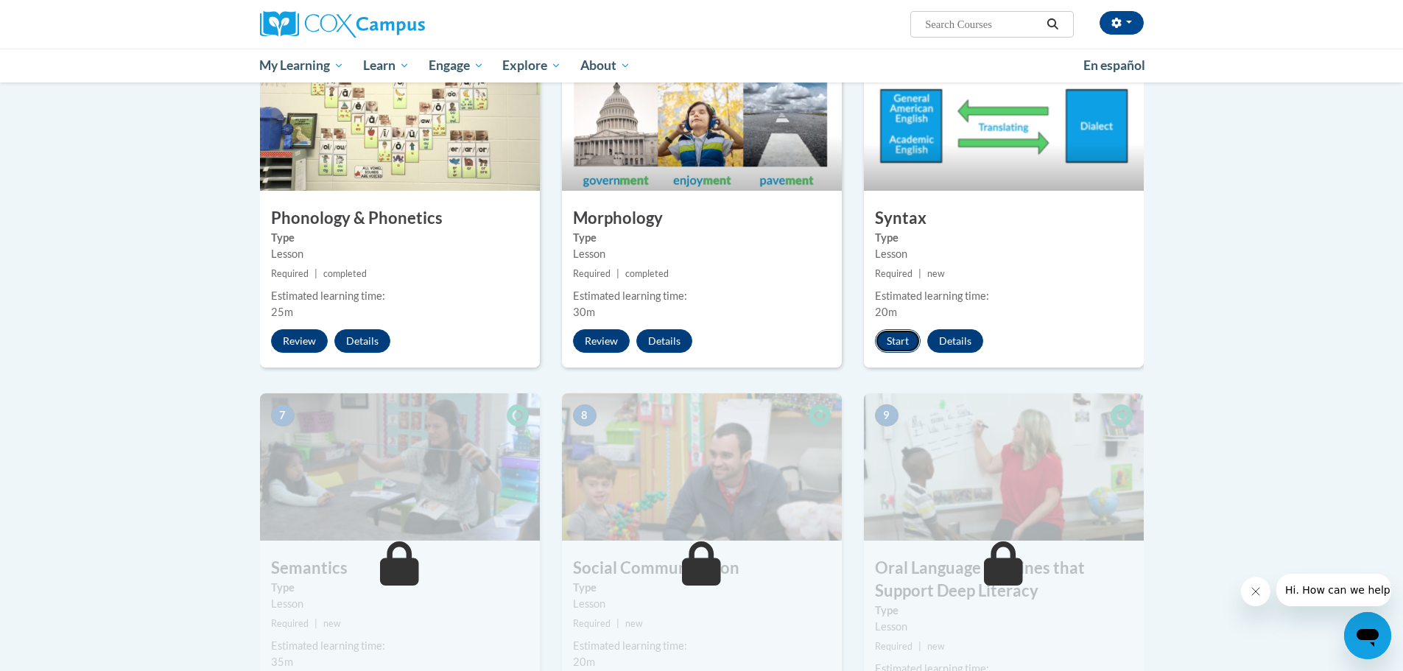
click at [900, 337] on button "Start" at bounding box center [898, 341] width 46 height 24
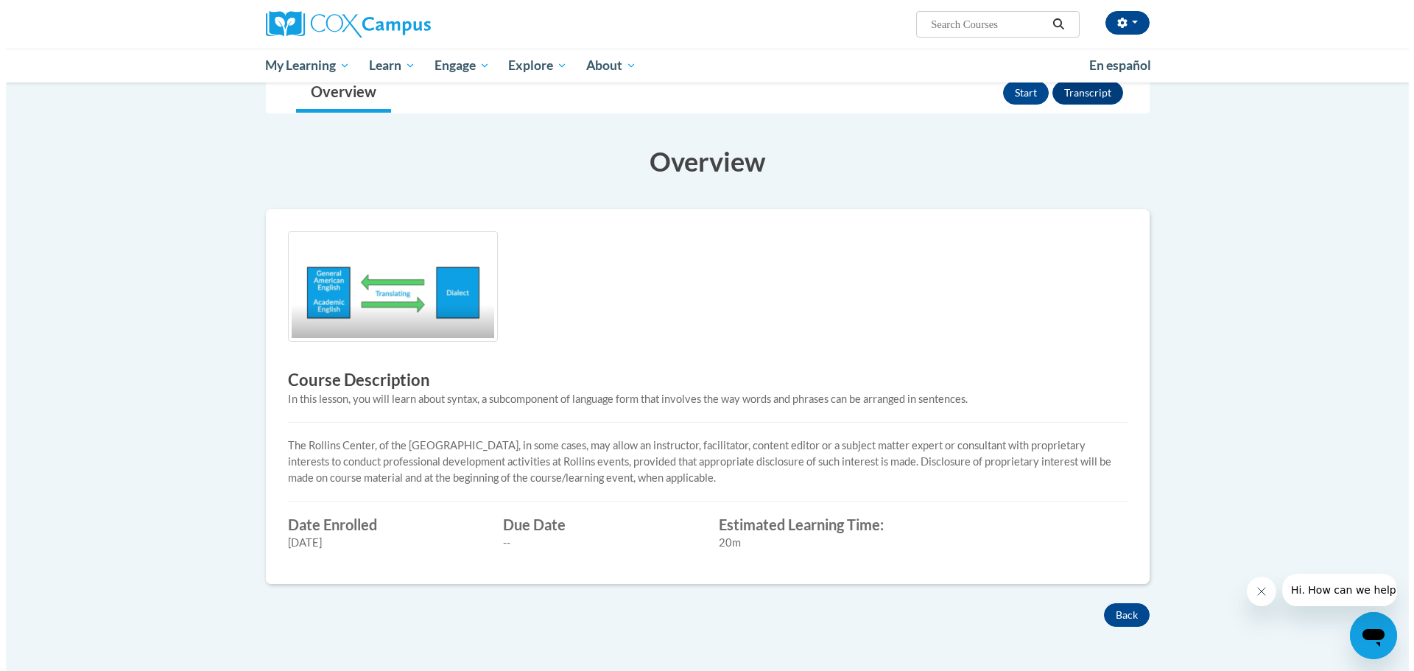
scroll to position [74, 0]
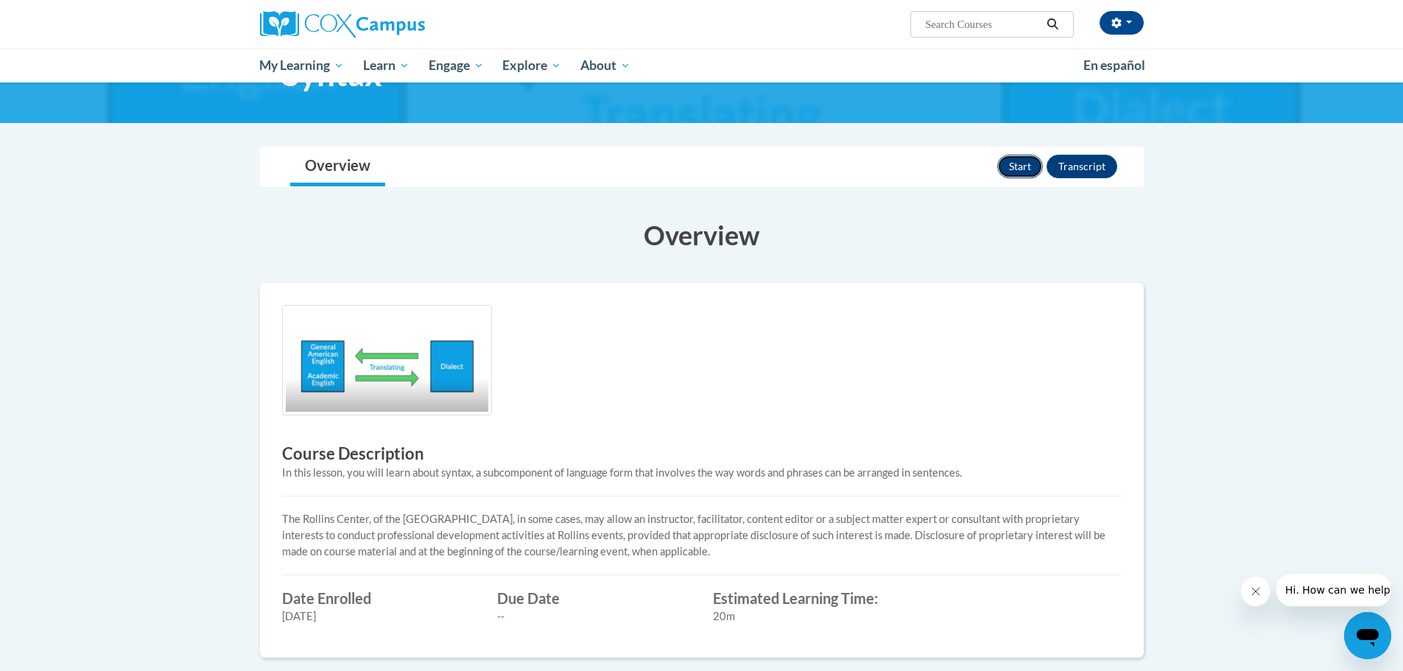
click at [1007, 158] on button "Start" at bounding box center [1020, 167] width 46 height 24
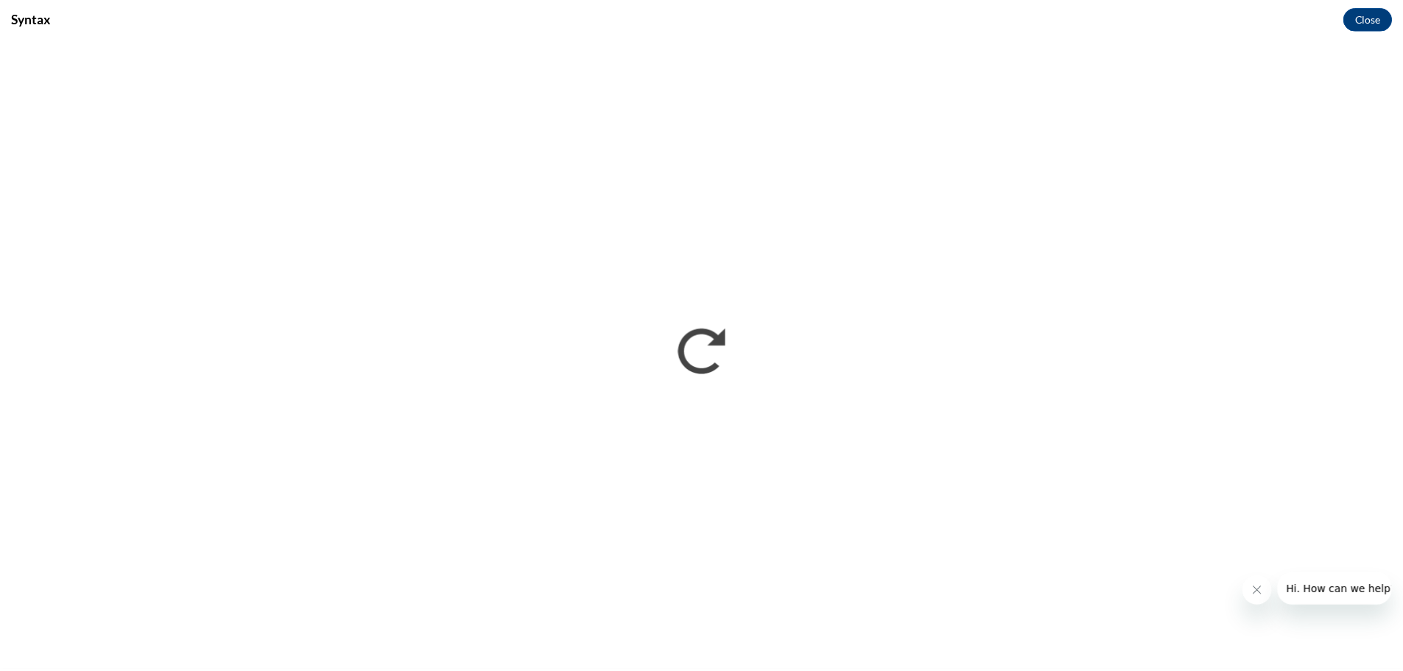
scroll to position [0, 0]
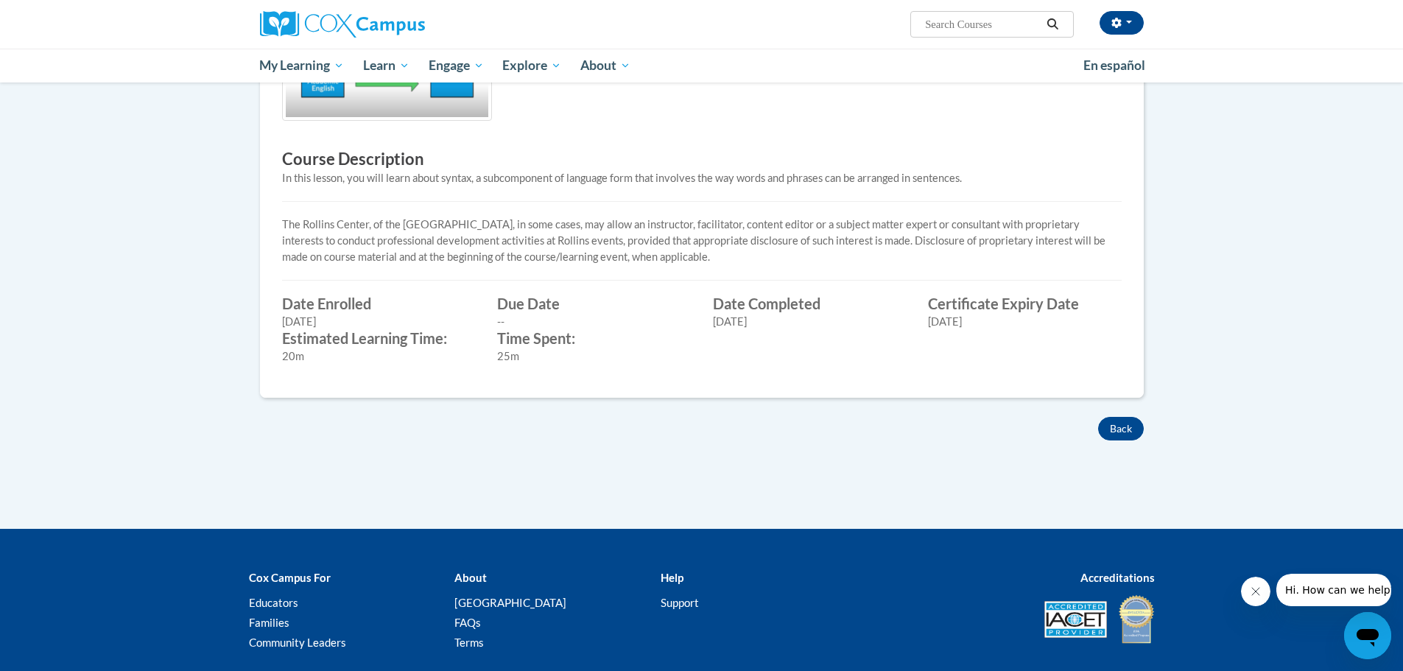
scroll to position [442, 0]
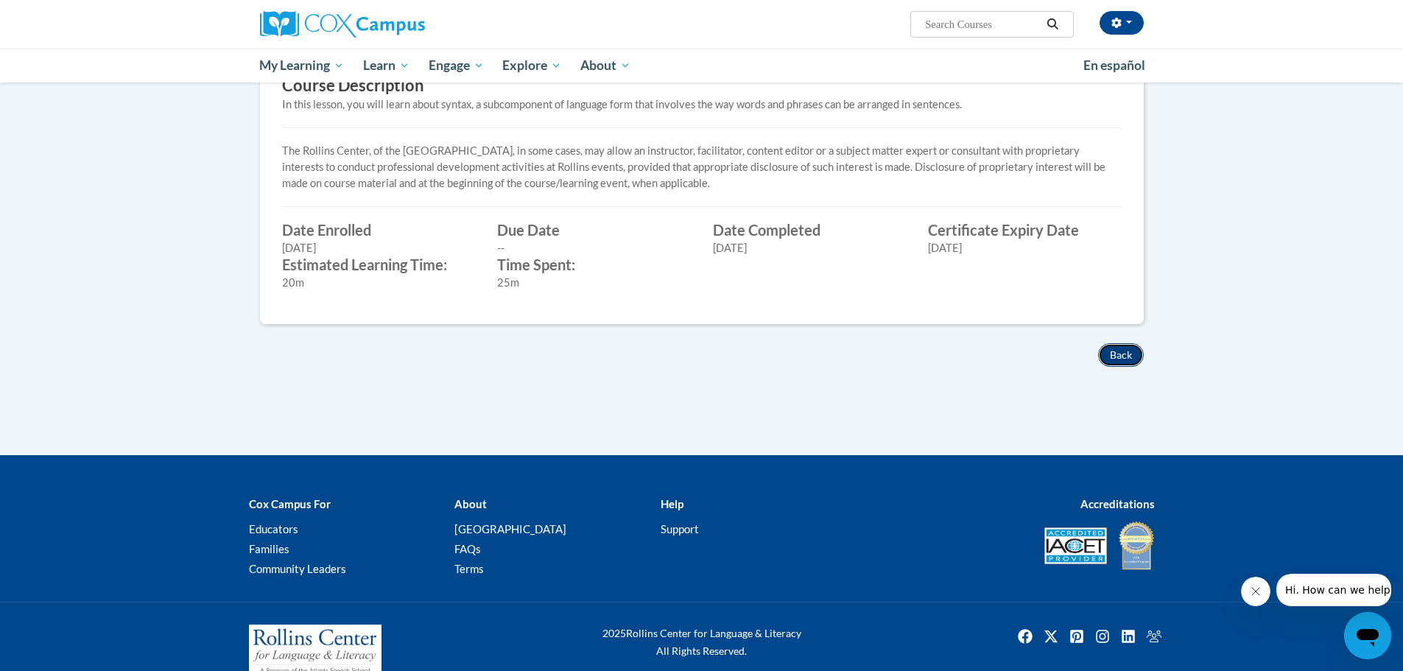
click at [1121, 361] on button "Back" at bounding box center [1121, 355] width 46 height 24
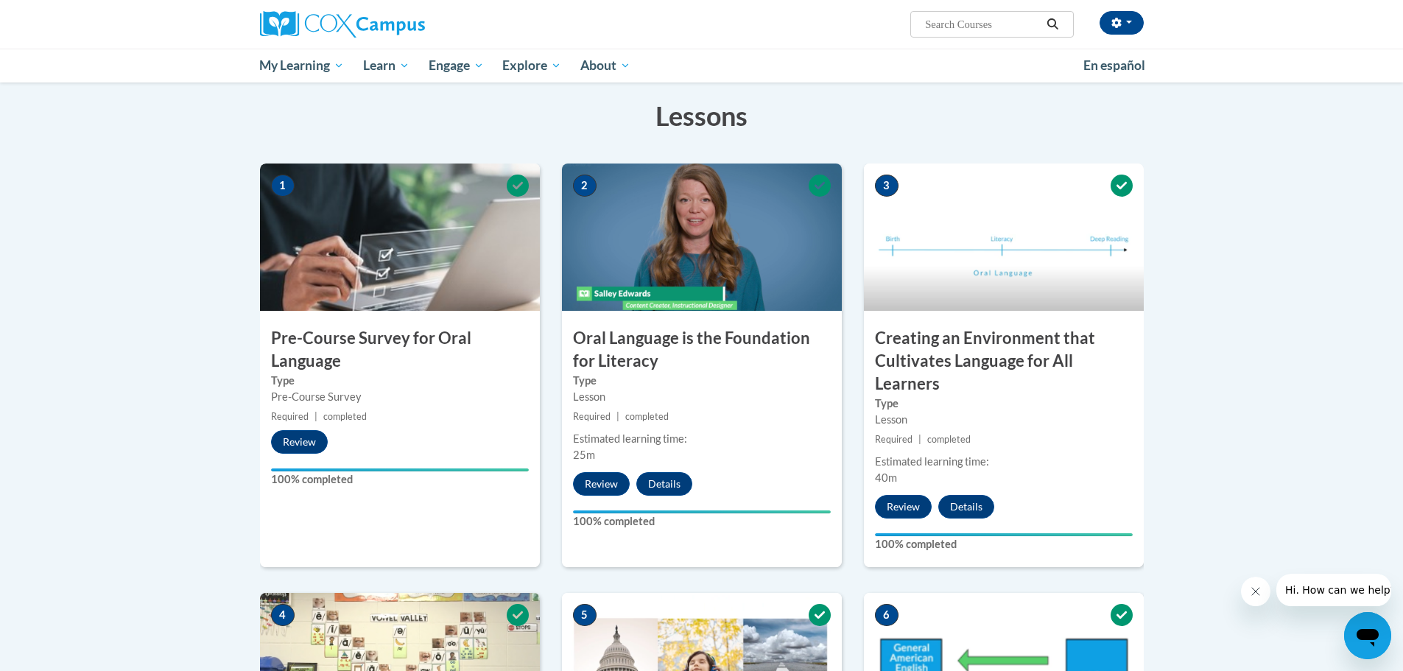
scroll to position [295, 0]
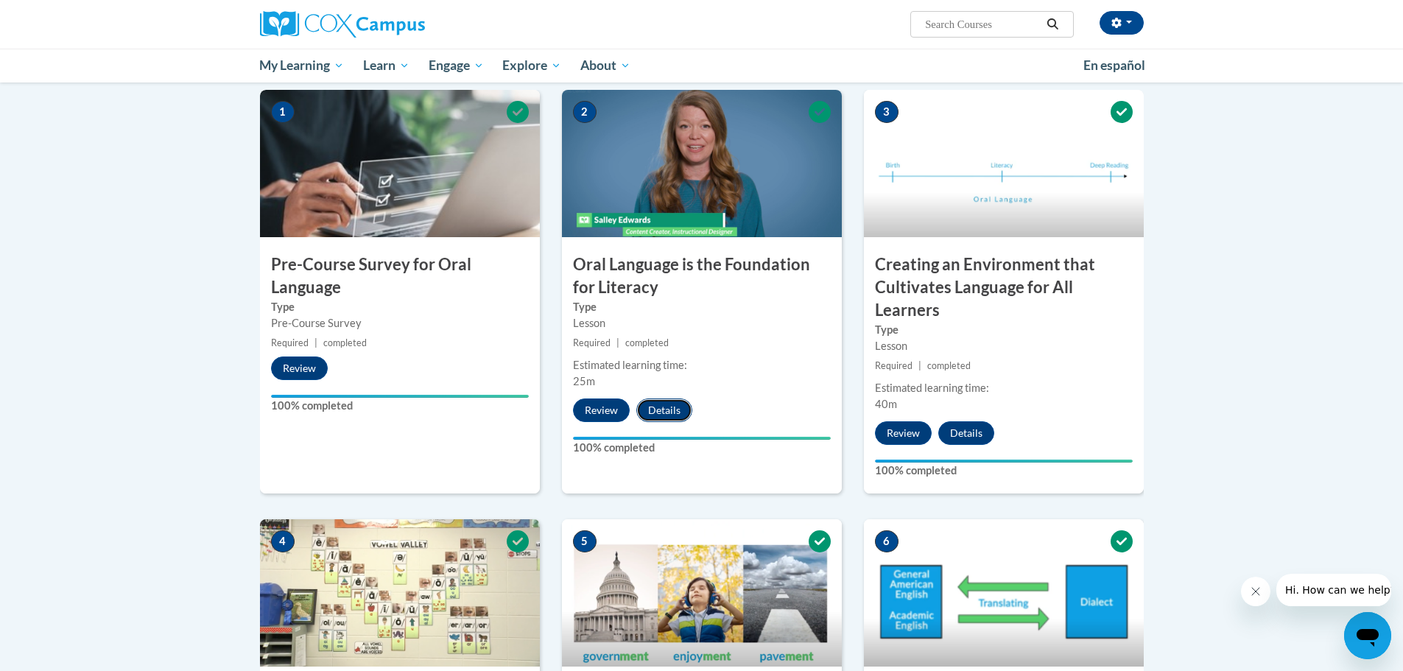
click at [683, 407] on button "Details" at bounding box center [664, 410] width 56 height 24
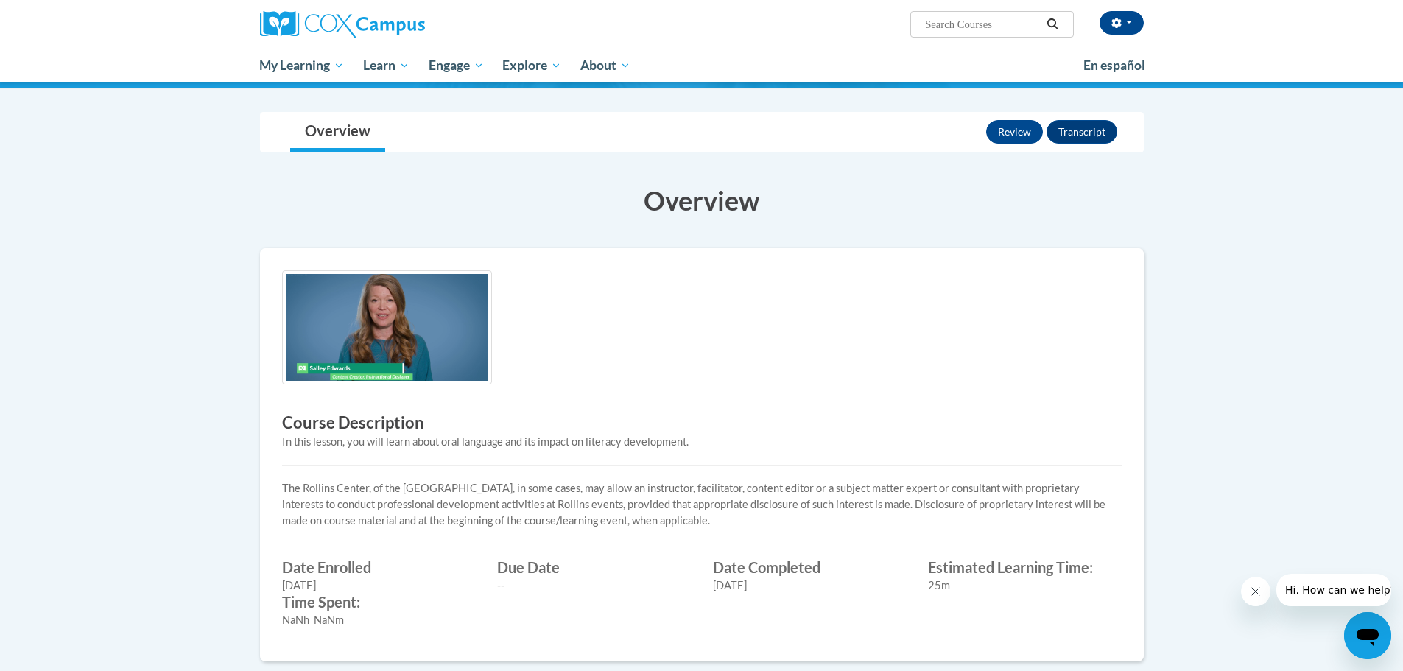
scroll to position [74, 0]
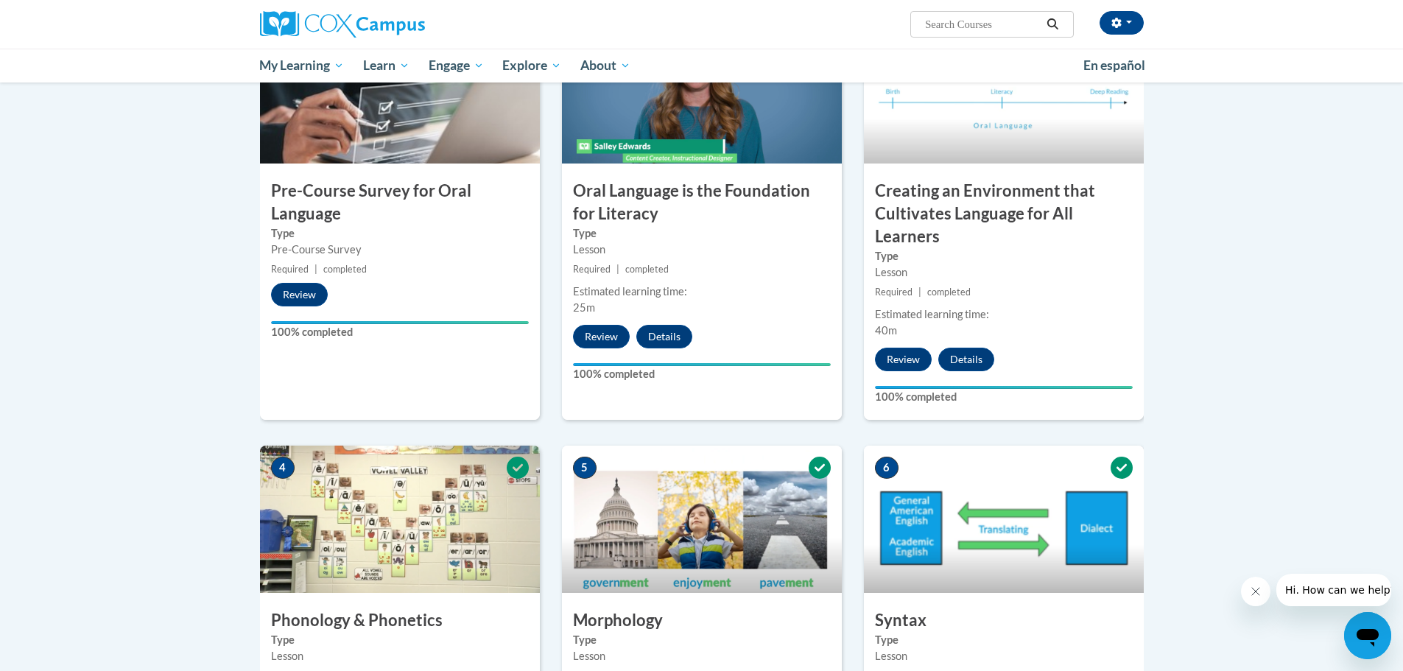
scroll to position [147, 0]
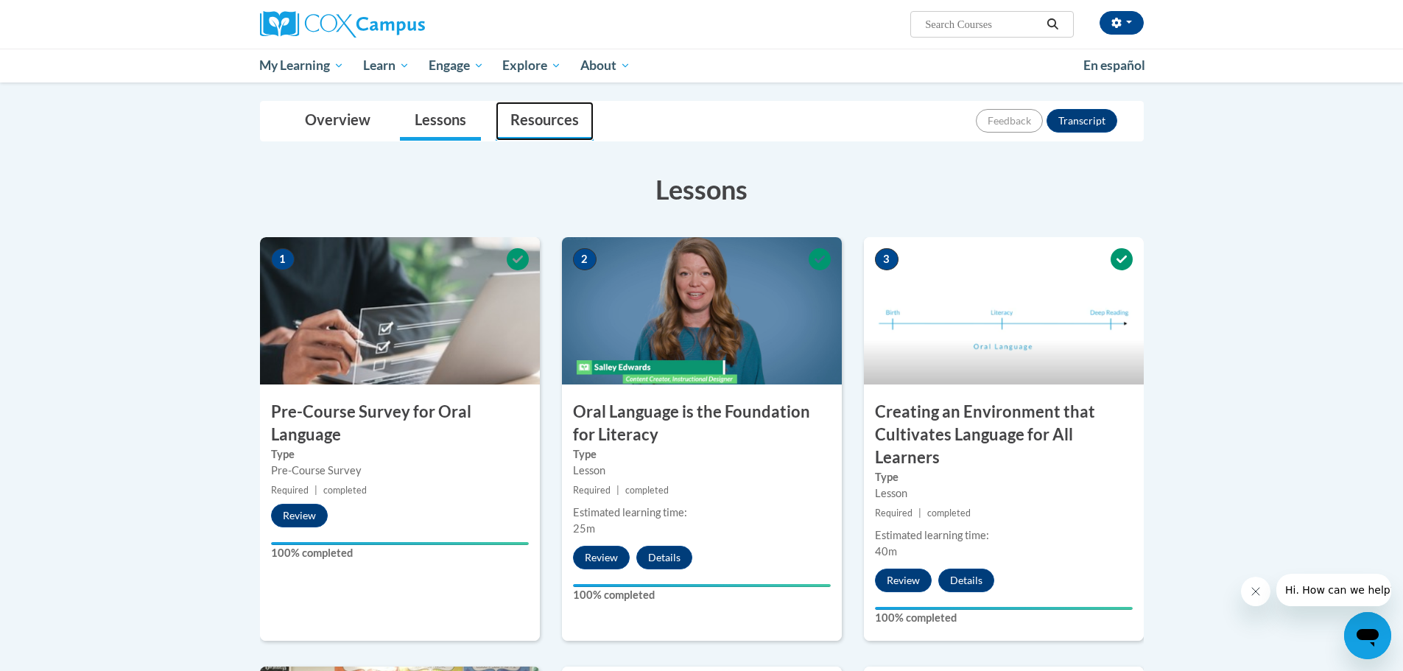
click at [535, 113] on link "Resources" at bounding box center [545, 121] width 98 height 39
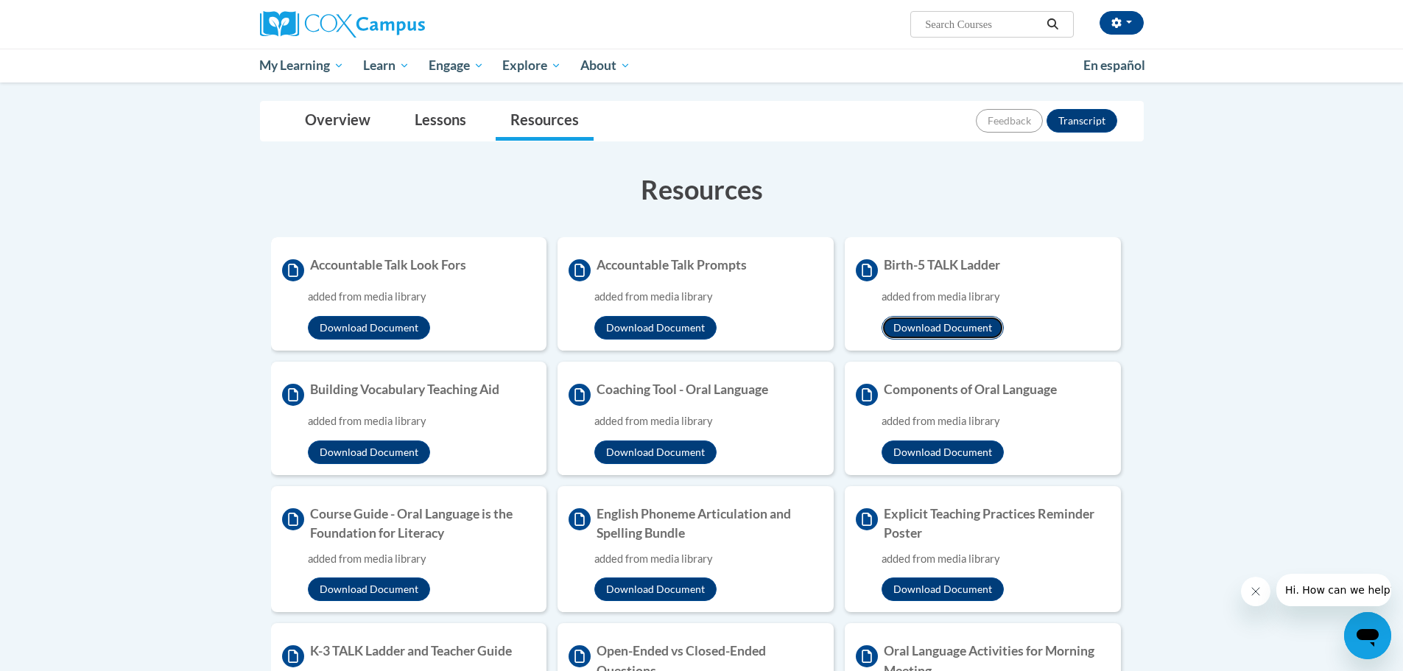
click at [934, 334] on button "Download Document" at bounding box center [942, 328] width 122 height 24
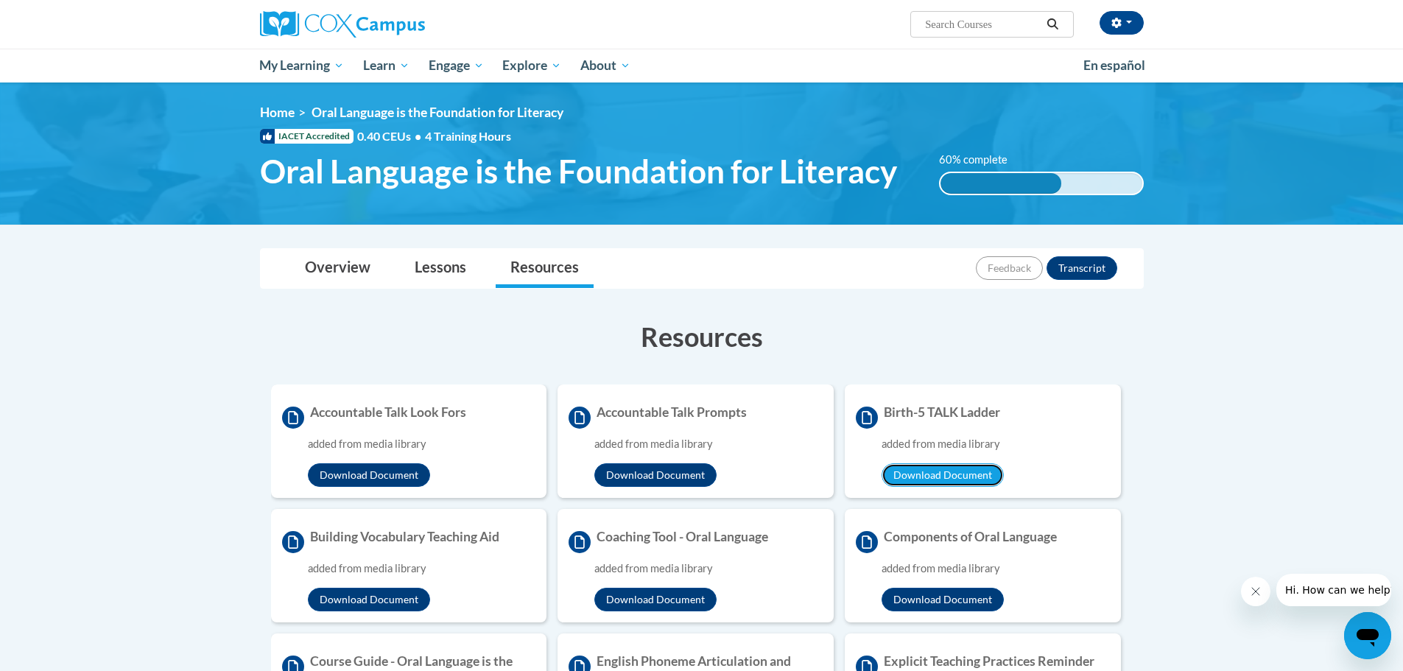
scroll to position [221, 0]
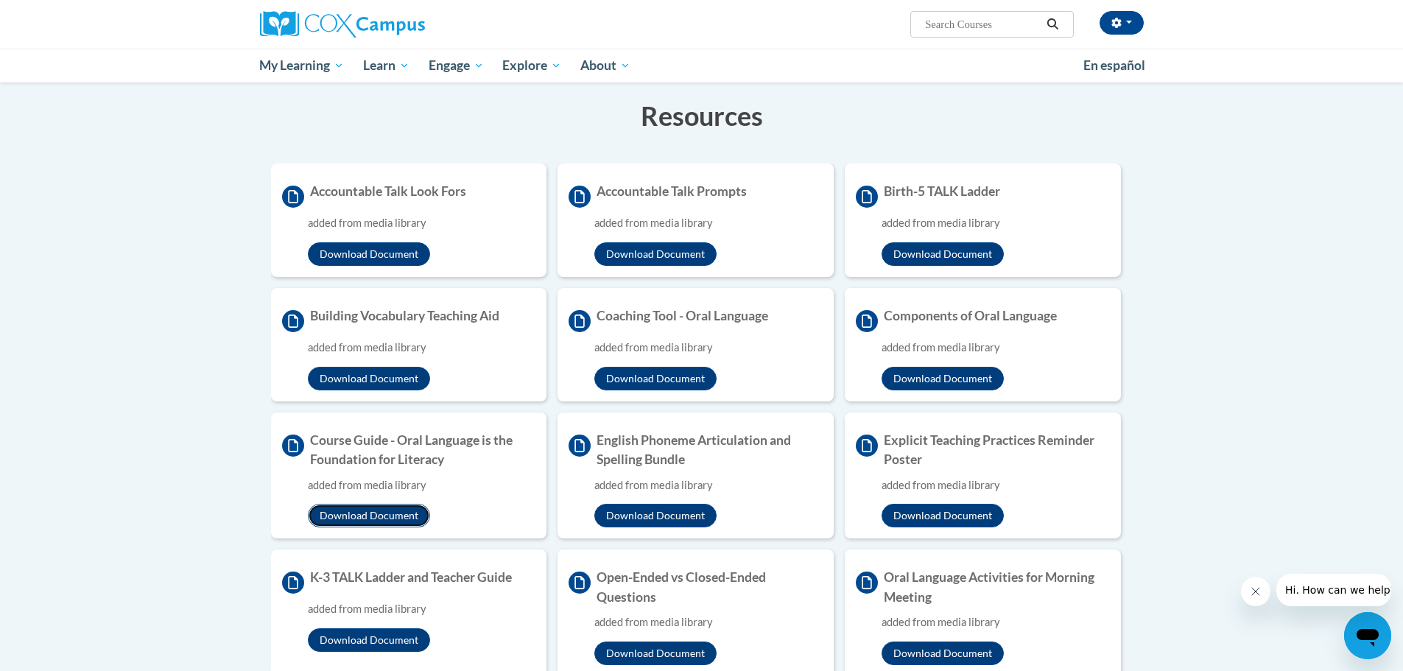
click at [369, 513] on button "Download Document" at bounding box center [369, 516] width 122 height 24
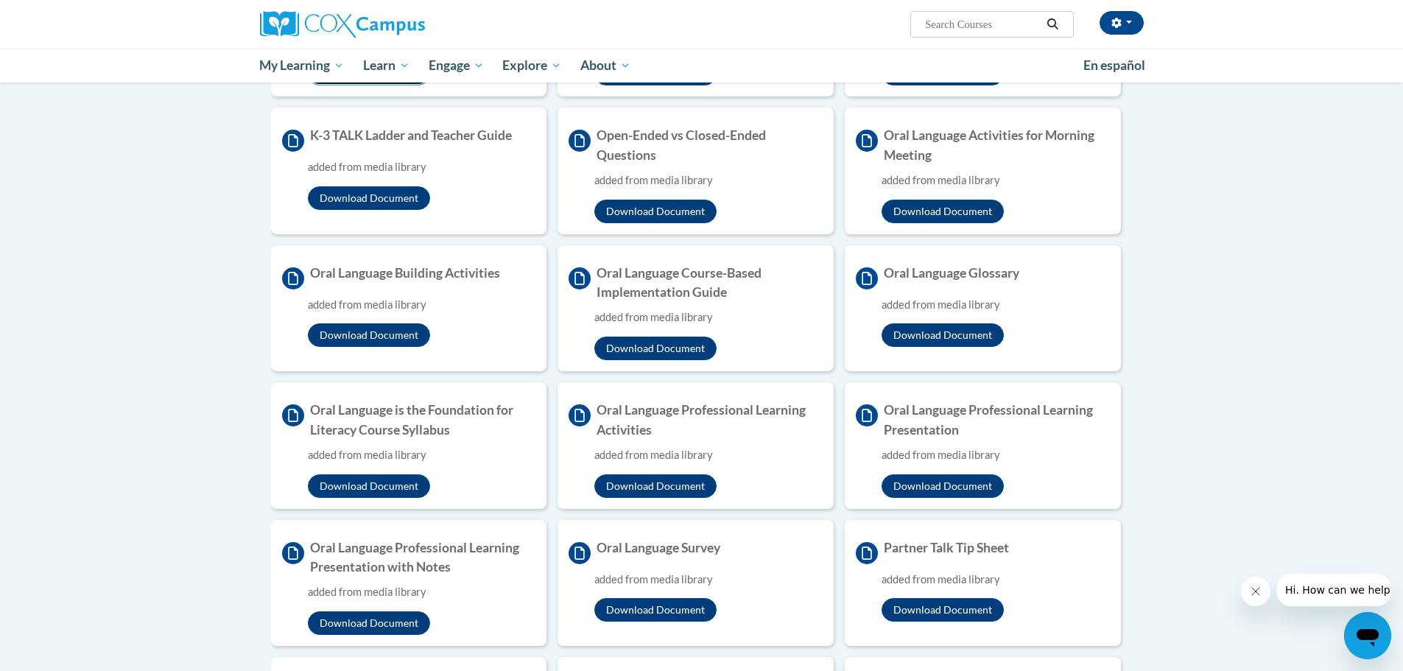
scroll to position [589, 0]
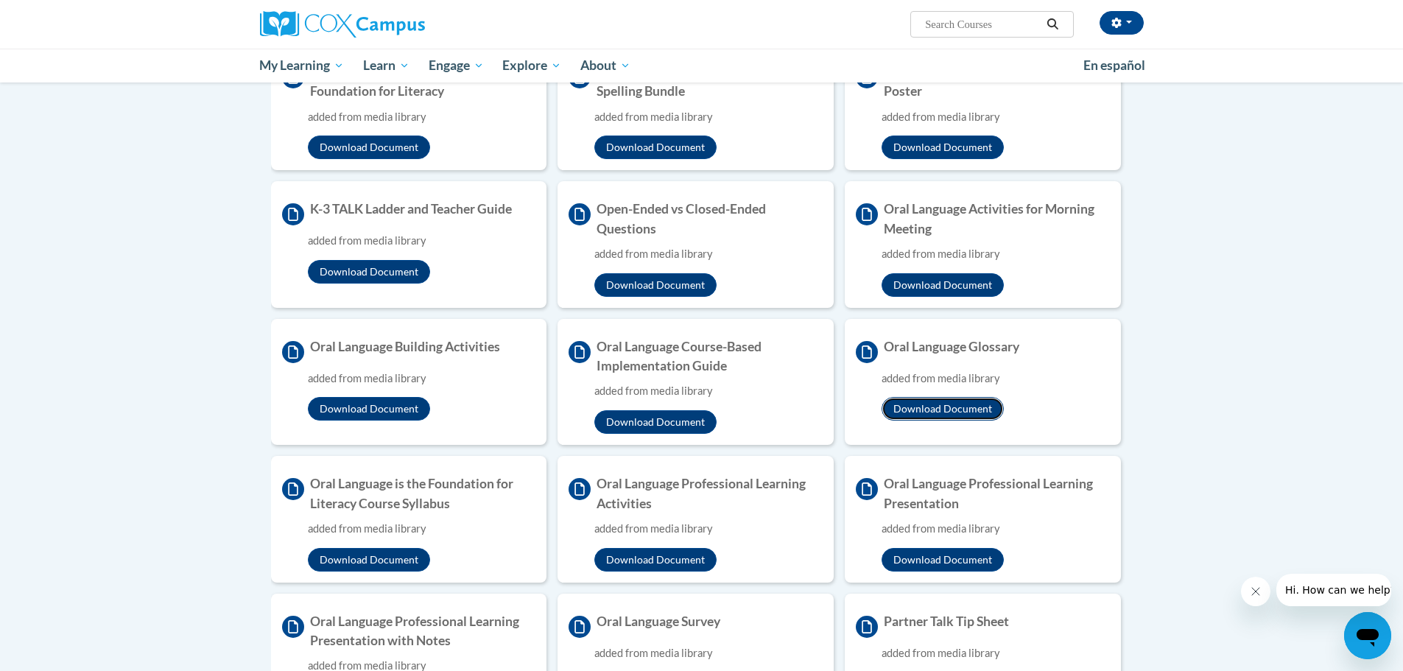
click at [932, 414] on button "Download Document" at bounding box center [942, 409] width 122 height 24
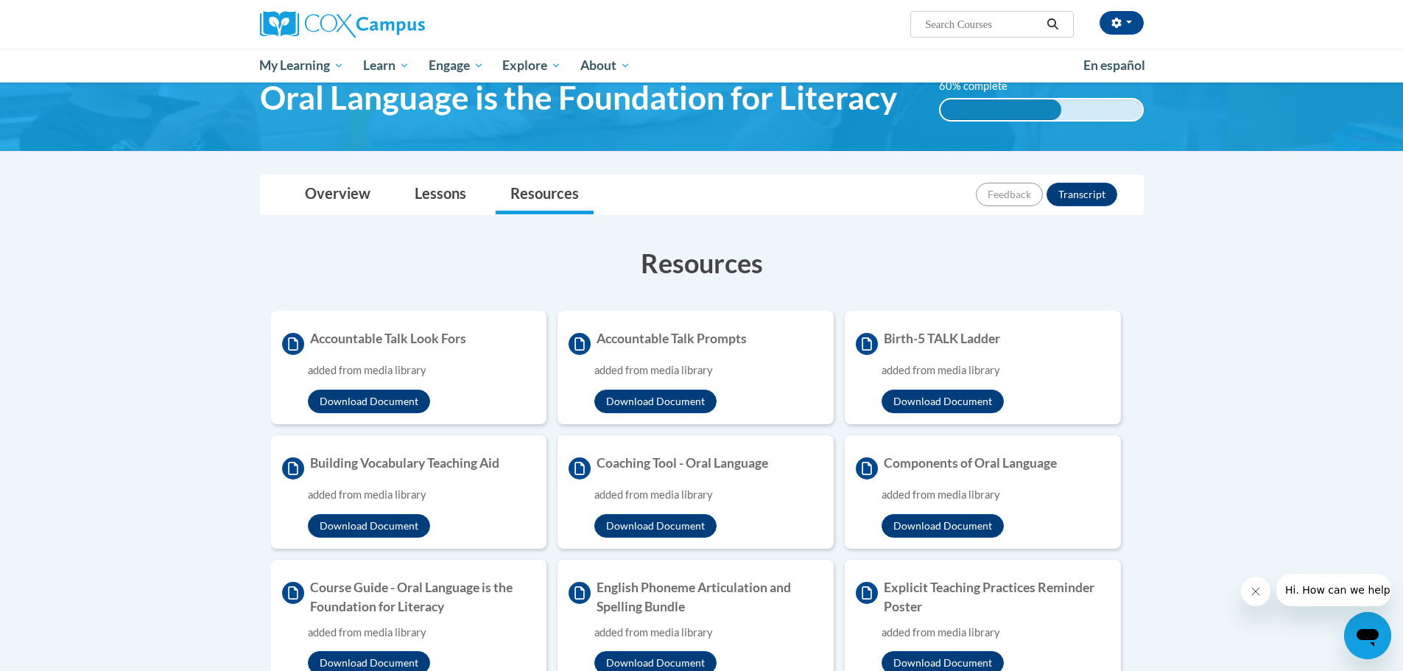
scroll to position [0, 0]
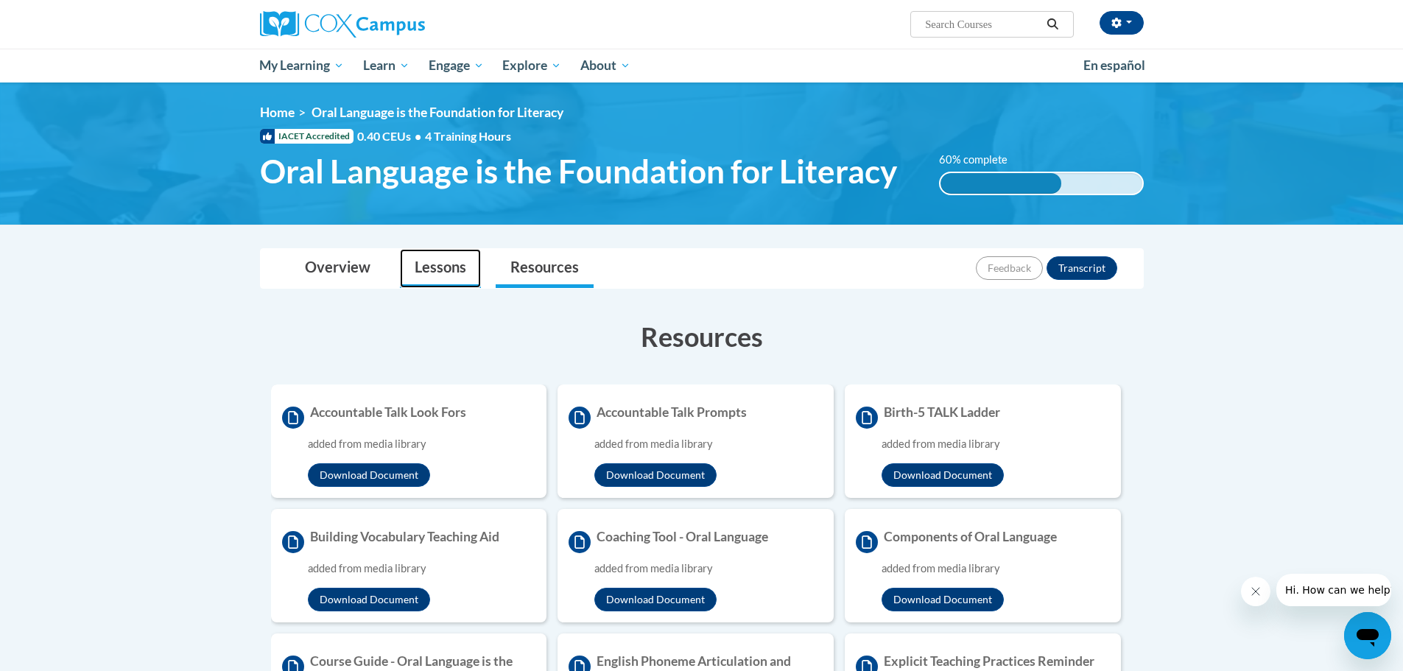
click at [444, 269] on link "Lessons" at bounding box center [440, 268] width 81 height 39
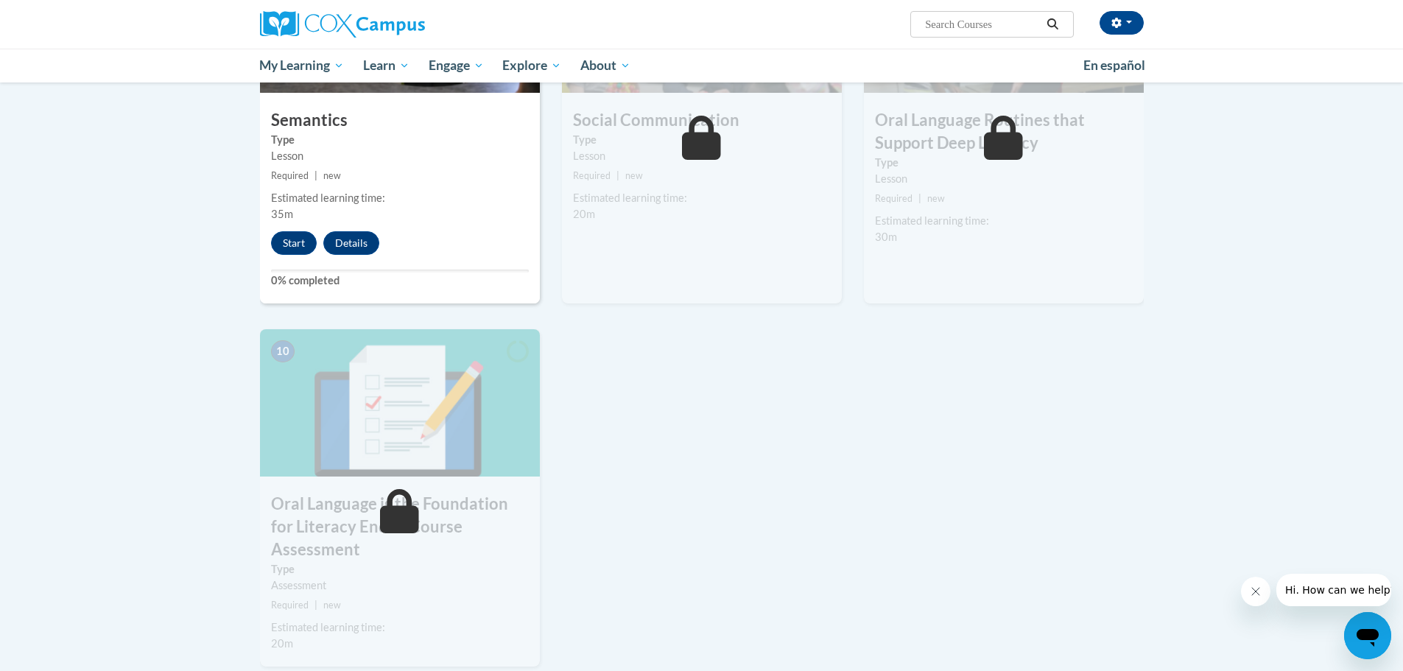
scroll to position [1178, 0]
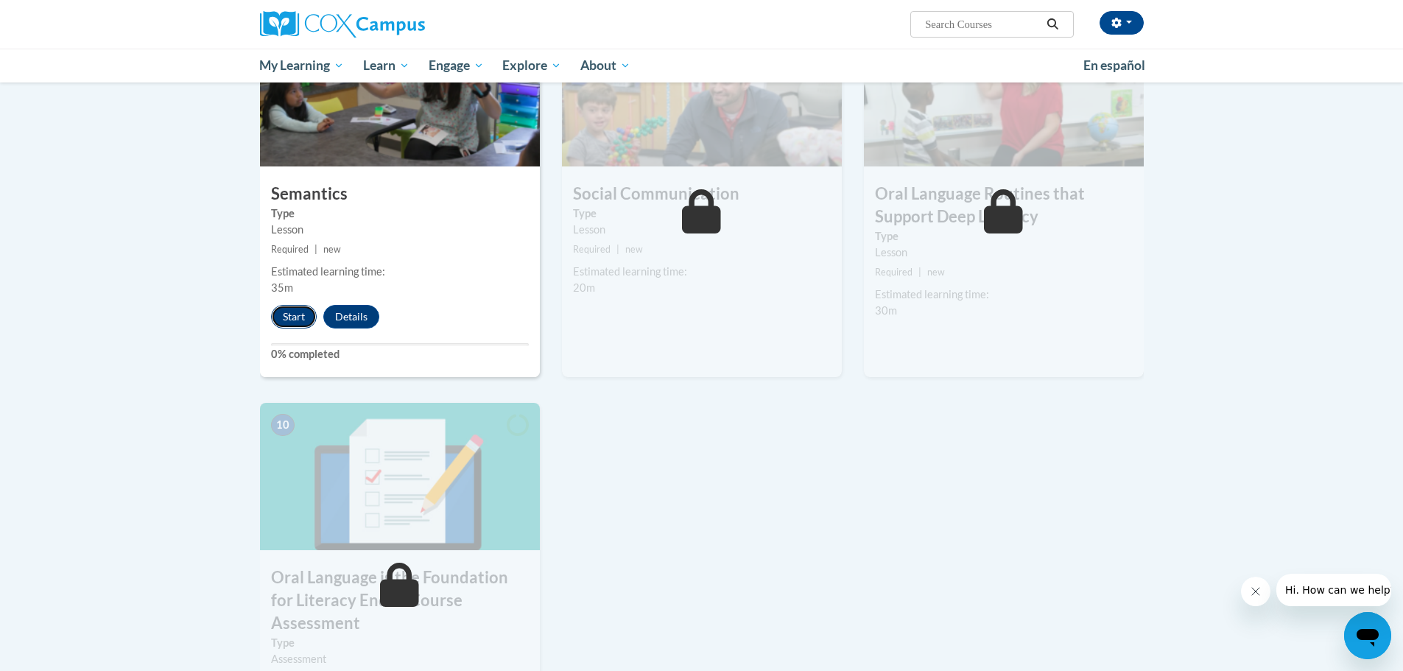
click at [298, 315] on button "Start" at bounding box center [294, 317] width 46 height 24
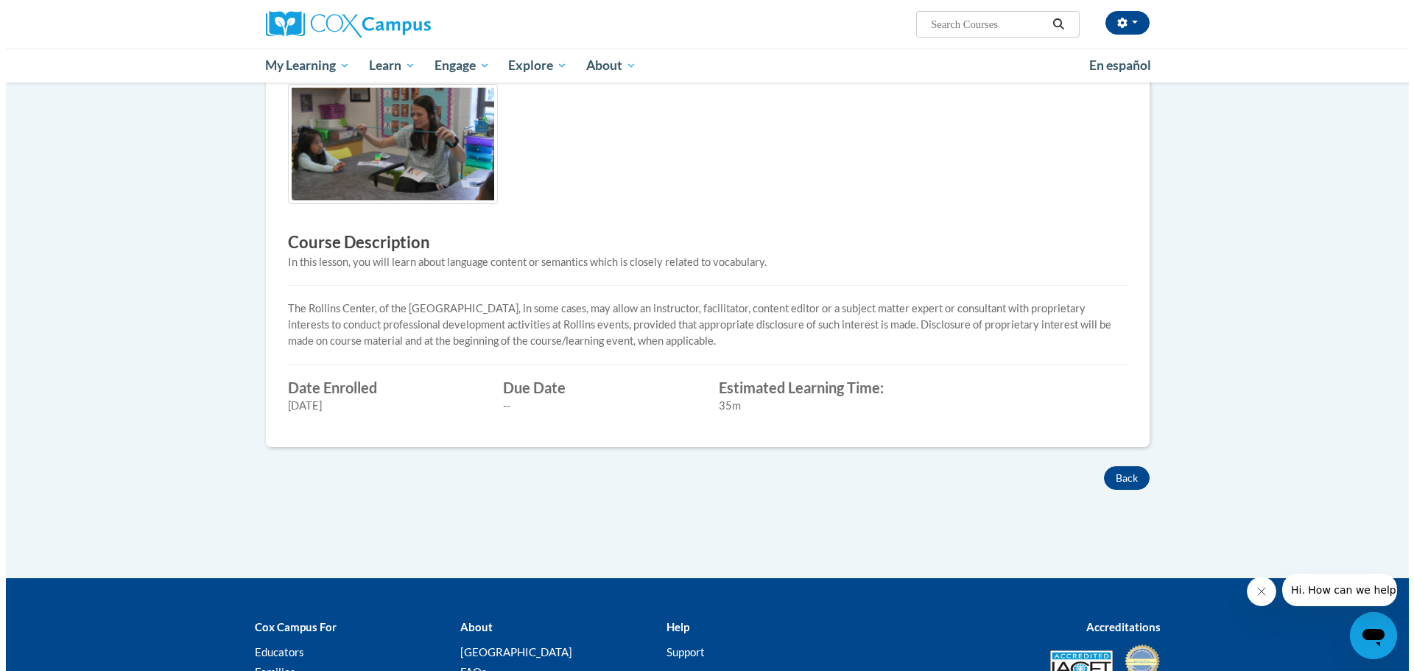
scroll to position [74, 0]
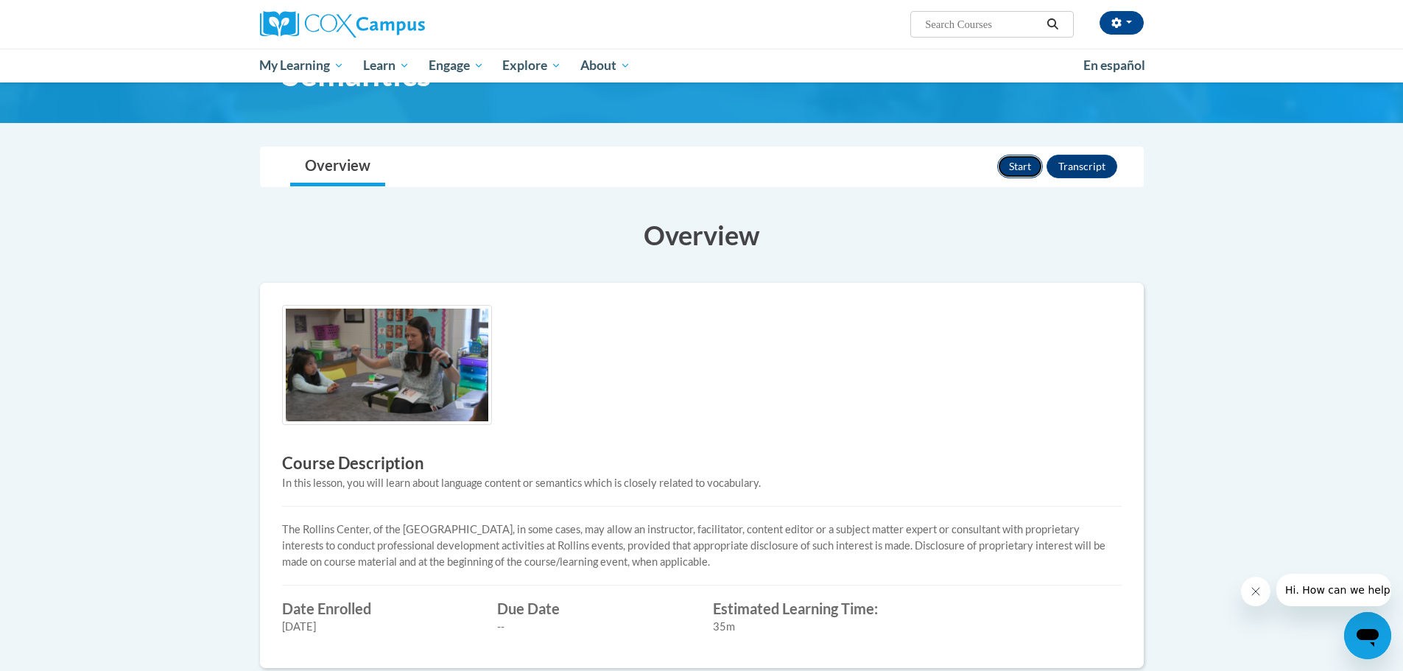
click at [1013, 169] on button "Start" at bounding box center [1020, 167] width 46 height 24
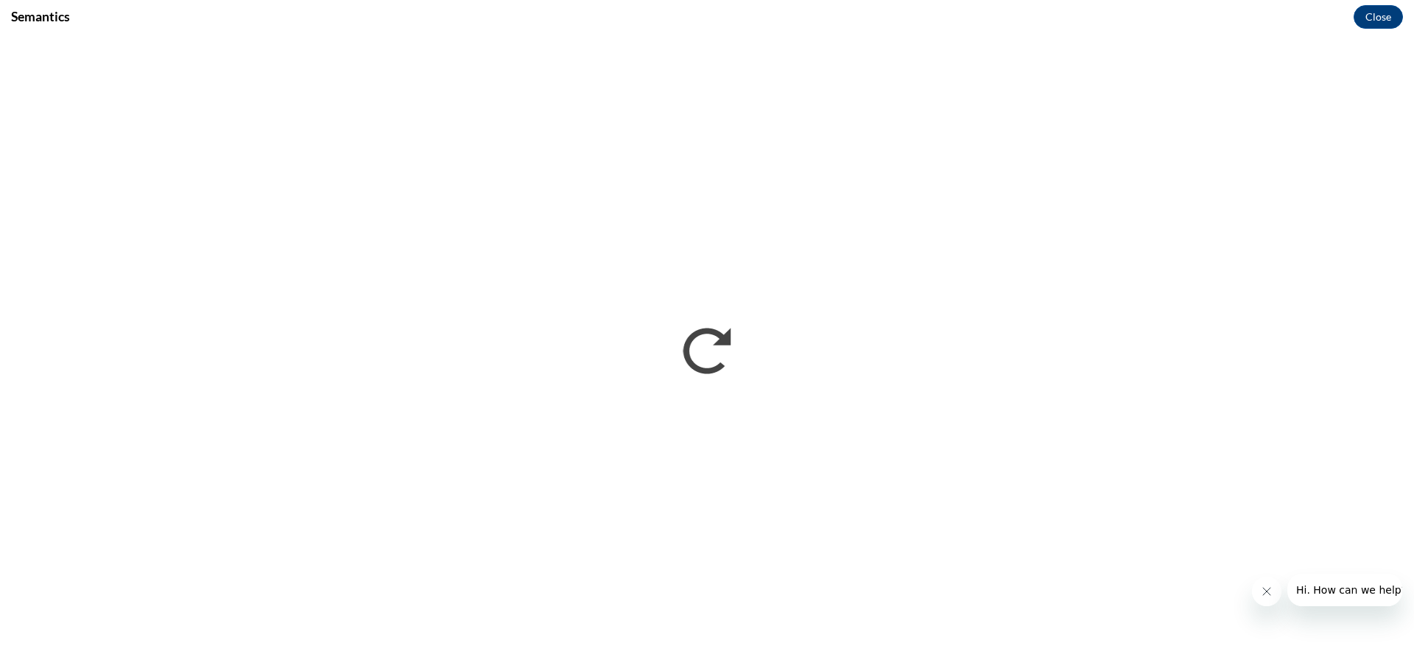
scroll to position [0, 0]
